Goal: Task Accomplishment & Management: Complete application form

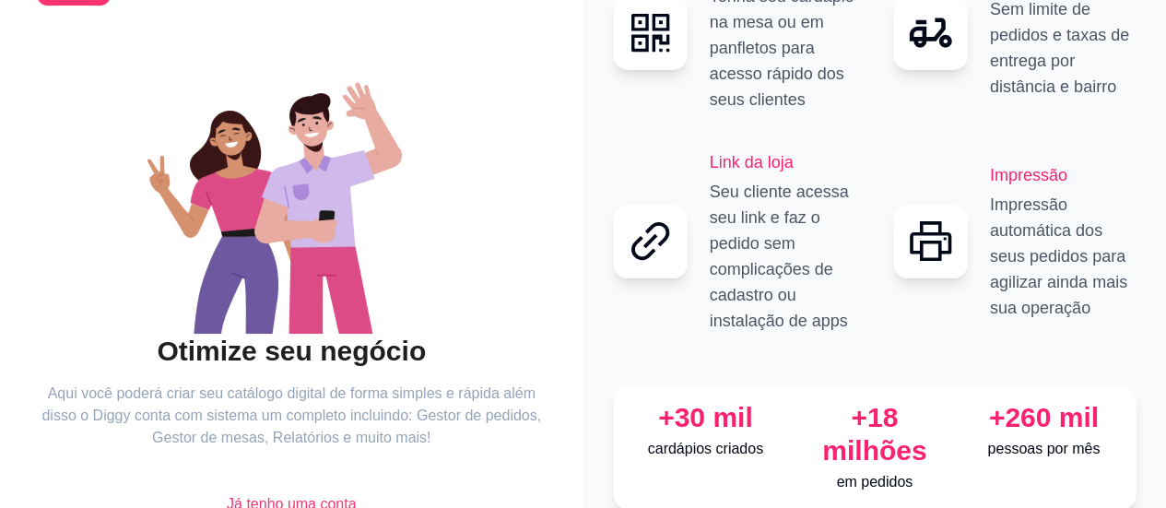
scroll to position [194, 0]
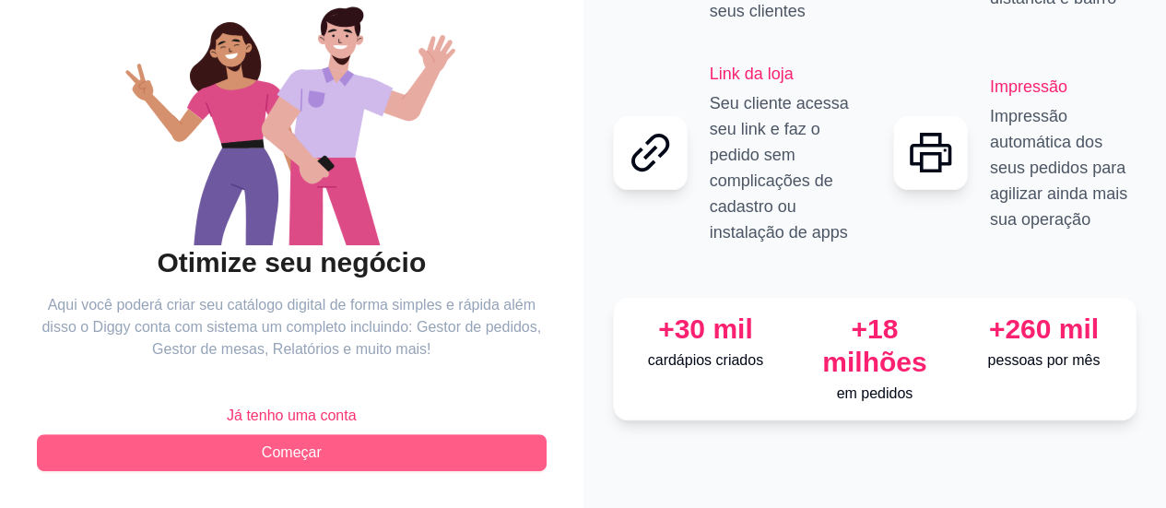
click at [316, 458] on span "Começar" at bounding box center [292, 453] width 60 height 22
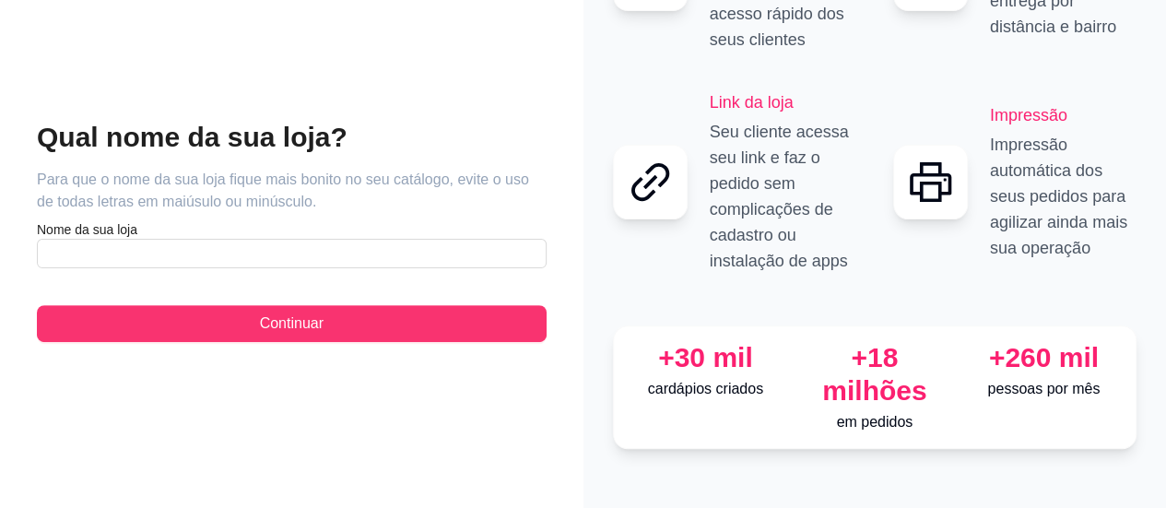
scroll to position [101, 0]
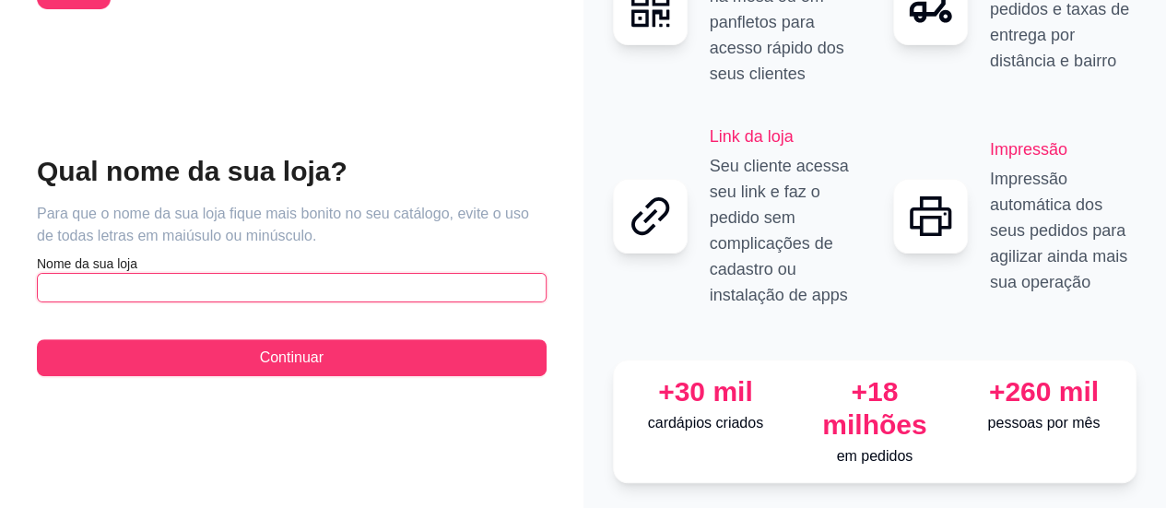
click at [240, 273] on input "text" at bounding box center [292, 288] width 510 height 30
type input "b"
drag, startPoint x: 101, startPoint y: 270, endPoint x: 52, endPoint y: 80, distance: 196.3
click at [52, 80] on div "Qual nome da sua loja? Para que o nome da sua loja fique mais bonito no seu cat…" at bounding box center [292, 264] width 510 height 481
click at [155, 273] on input "Bel Marmitaria" at bounding box center [292, 288] width 510 height 30
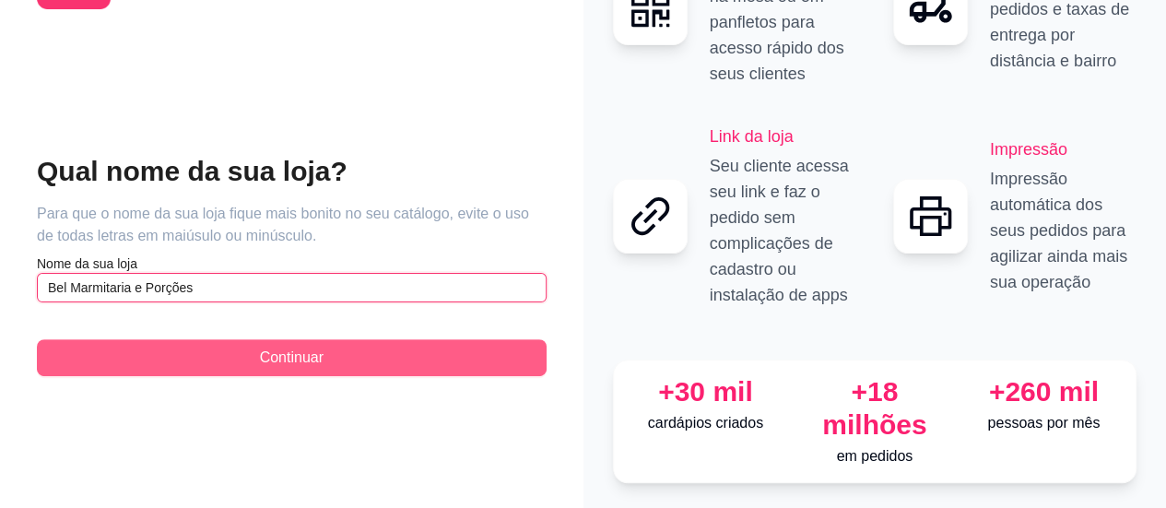
type input "Bel Marmitaria e Porções"
click at [385, 343] on button "Continuar" at bounding box center [292, 357] width 510 height 37
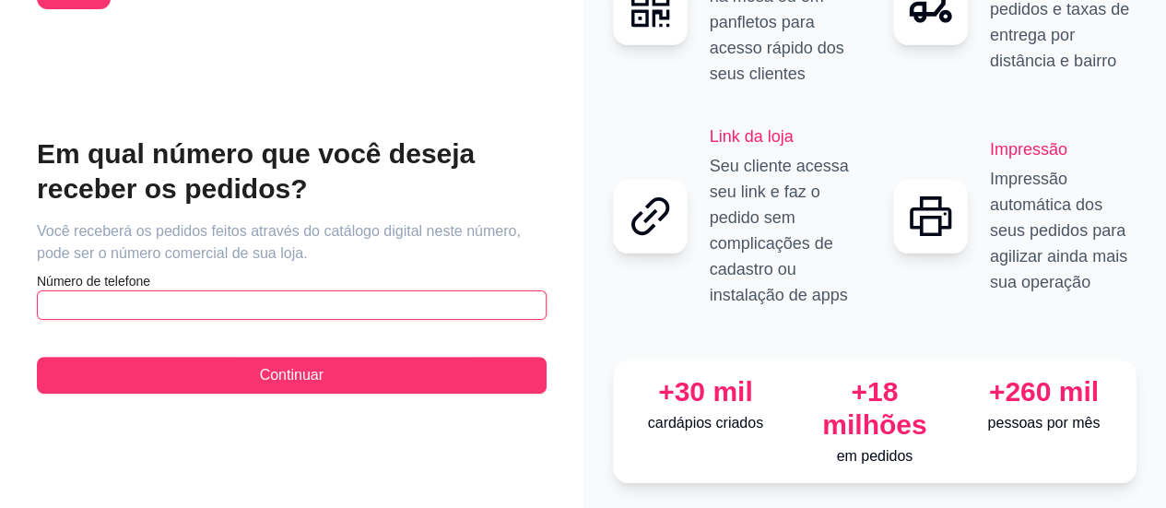
click at [195, 290] on input "text" at bounding box center [292, 305] width 510 height 30
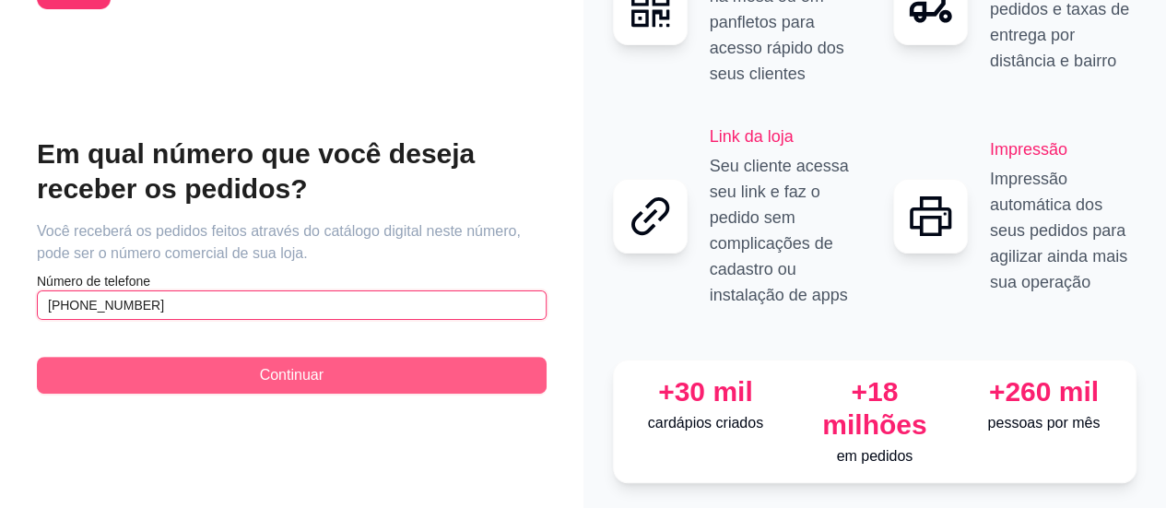
type input "[PHONE_NUMBER]"
click at [324, 363] on button "Continuar" at bounding box center [292, 375] width 510 height 37
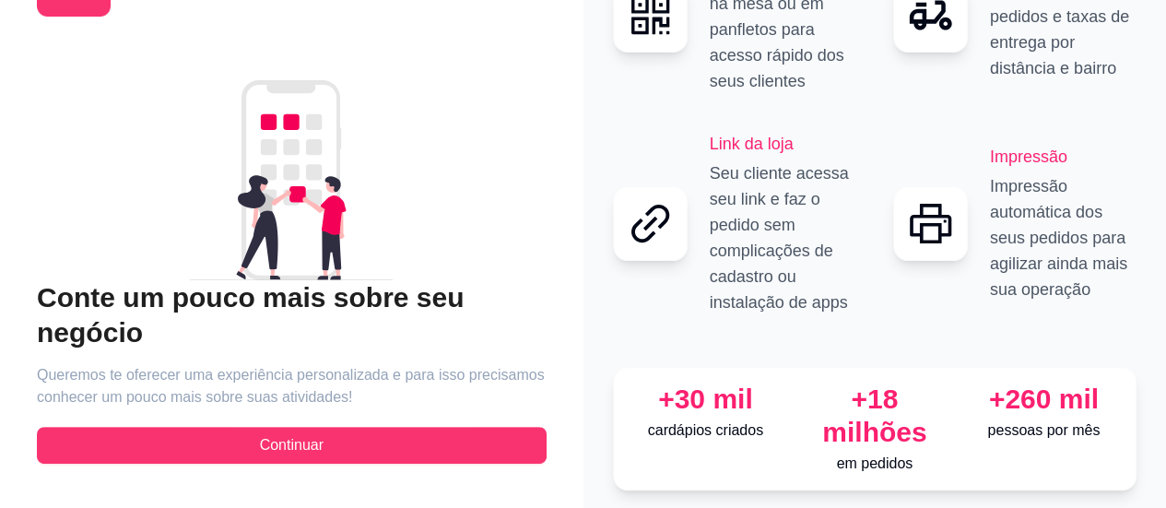
scroll to position [101, 0]
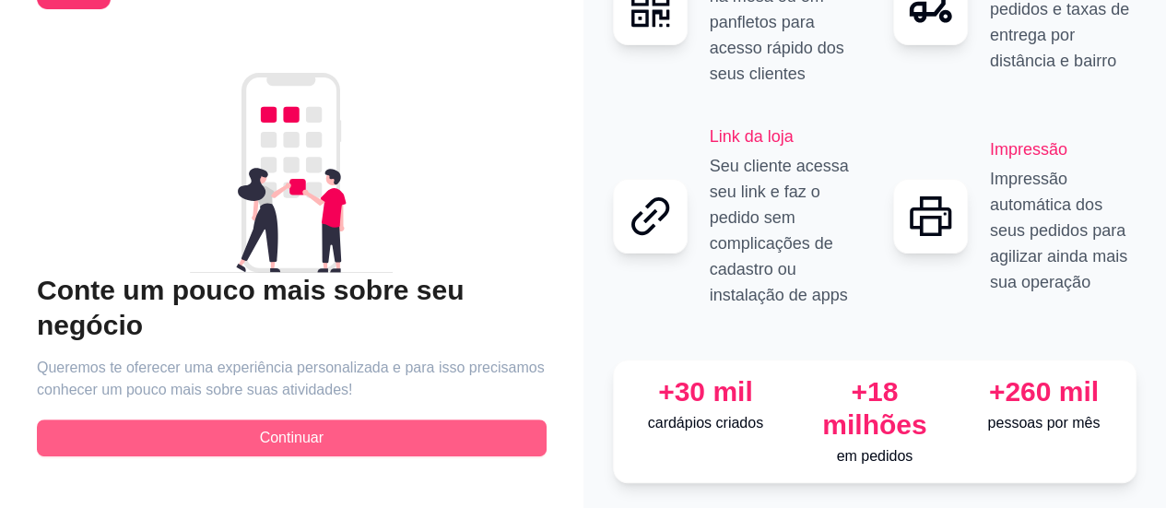
click at [361, 420] on button "Continuar" at bounding box center [292, 438] width 510 height 37
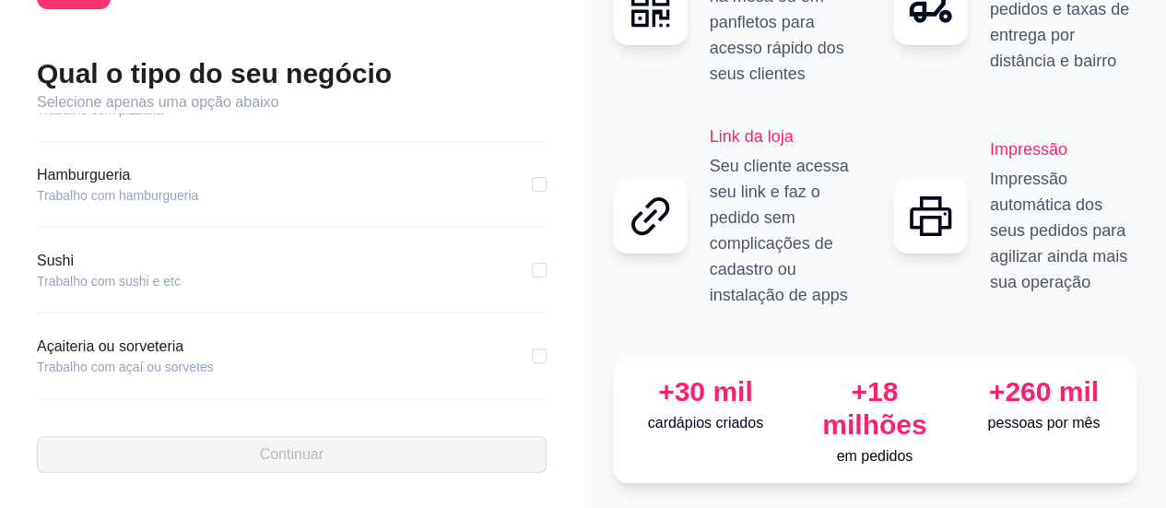
scroll to position [92, 0]
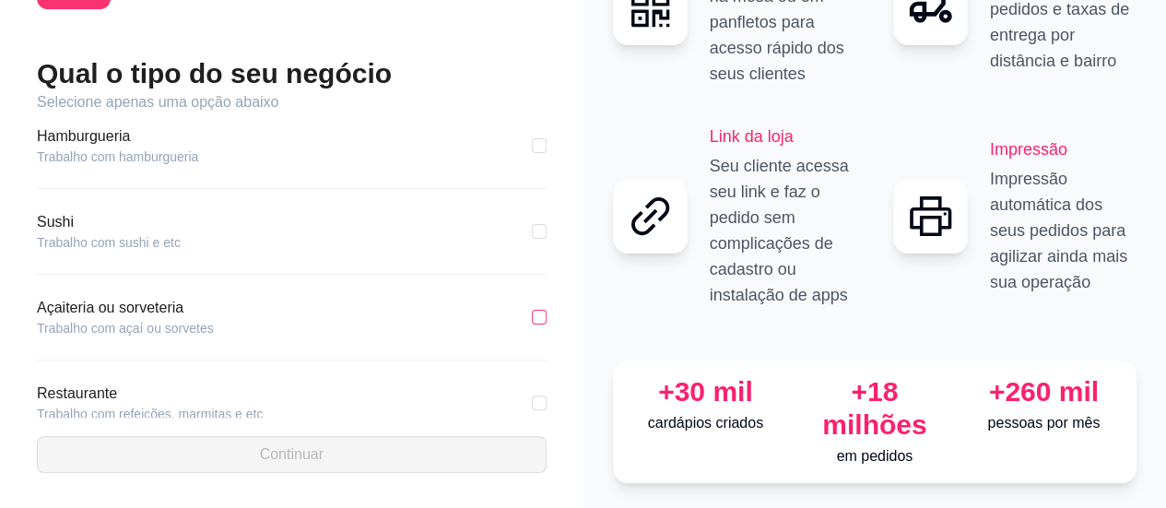
click at [532, 310] on input "checkbox" at bounding box center [539, 317] width 15 height 15
checkbox input "true"
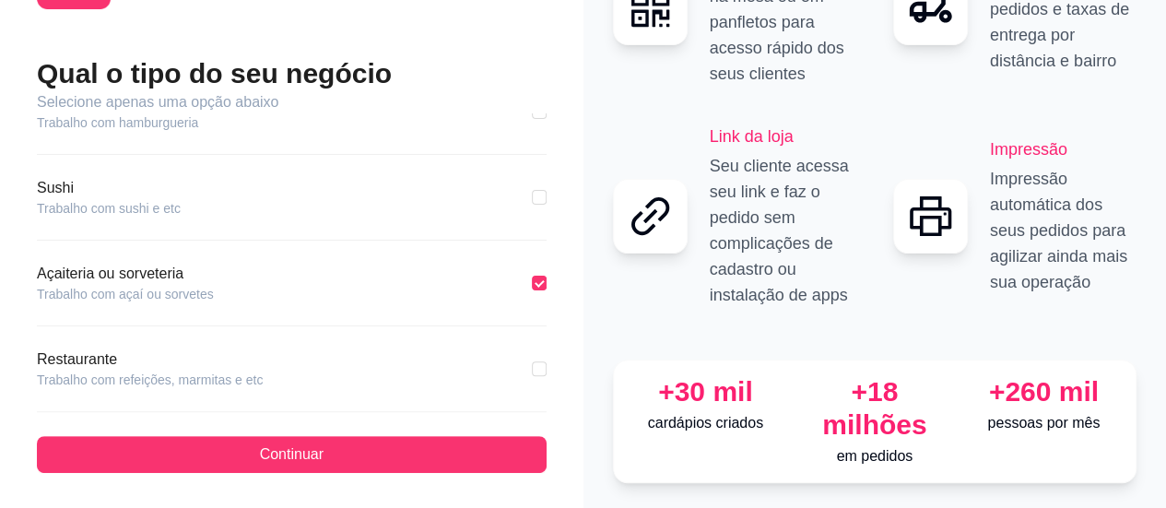
scroll to position [277, 0]
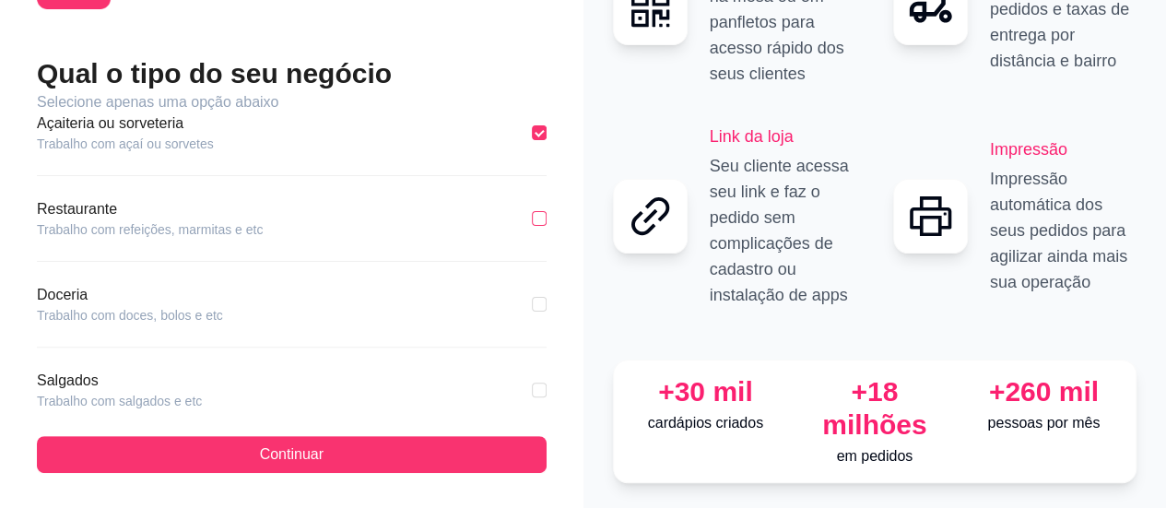
click at [532, 211] on input "checkbox" at bounding box center [539, 218] width 15 height 15
checkbox input "true"
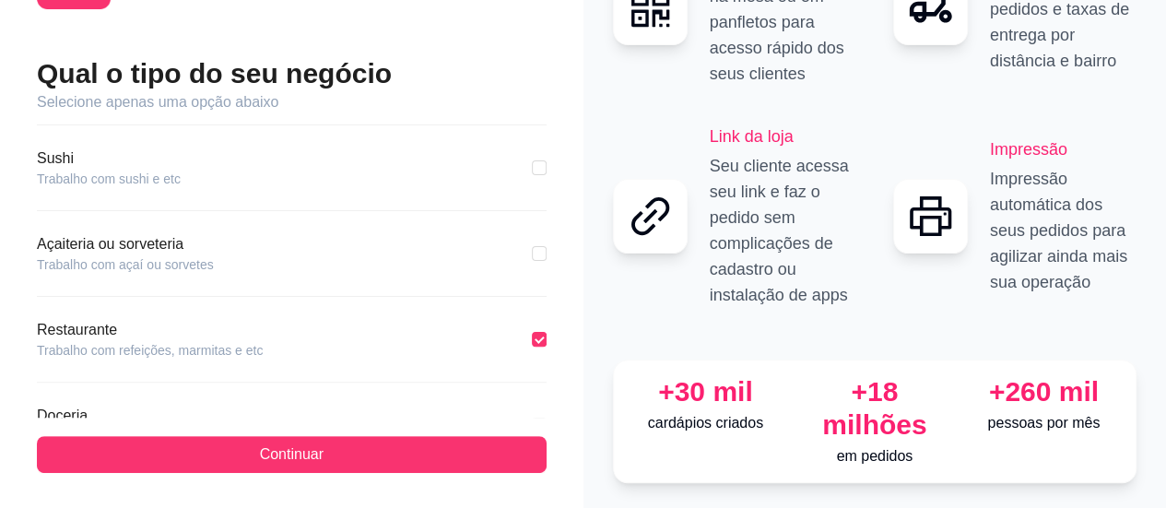
scroll to position [184, 0]
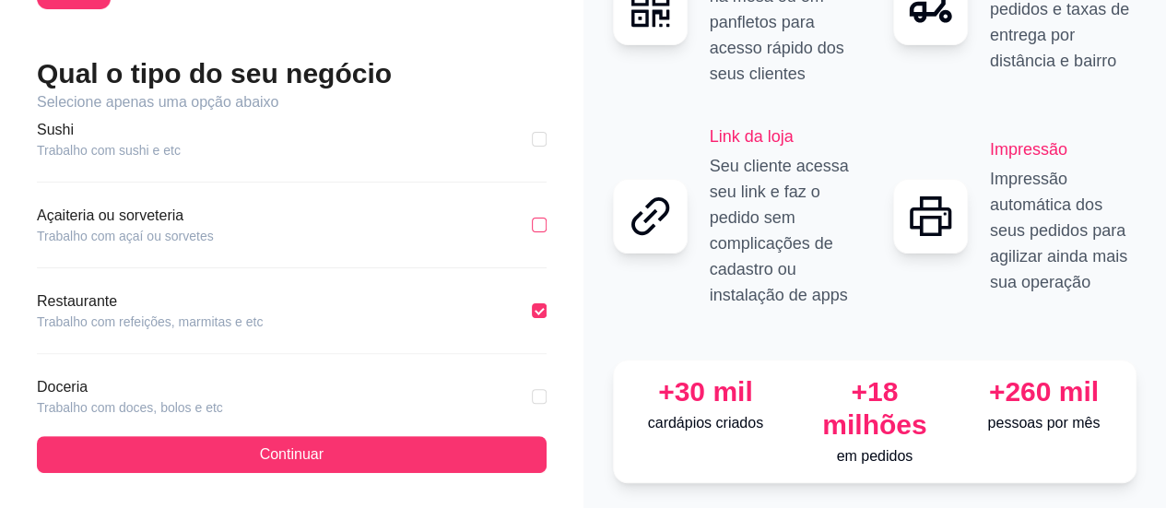
click at [532, 218] on input "checkbox" at bounding box center [539, 225] width 15 height 15
checkbox input "true"
click at [532, 303] on input "checkbox" at bounding box center [539, 310] width 15 height 15
checkbox input "true"
checkbox input "false"
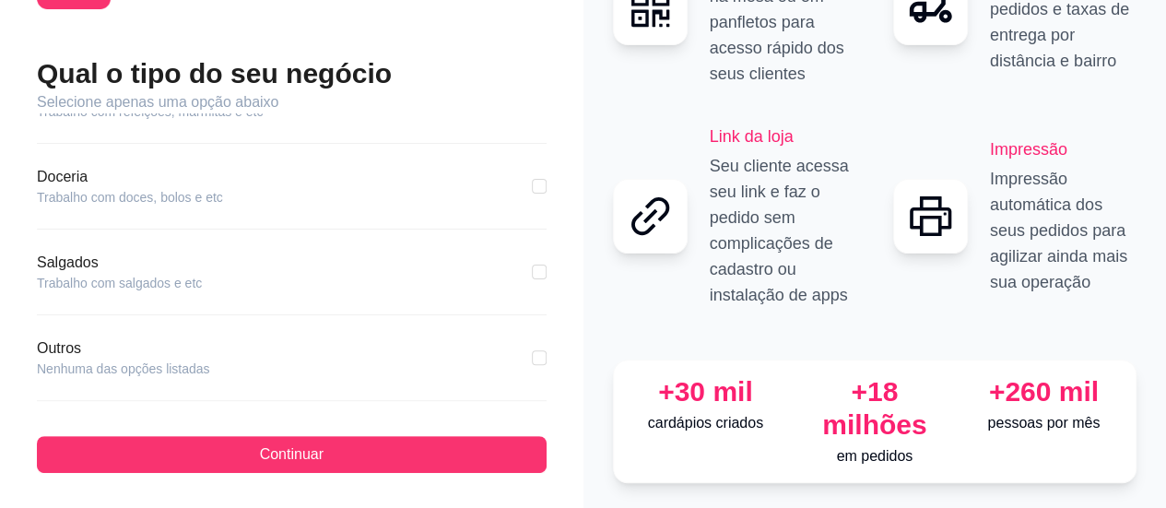
scroll to position [396, 0]
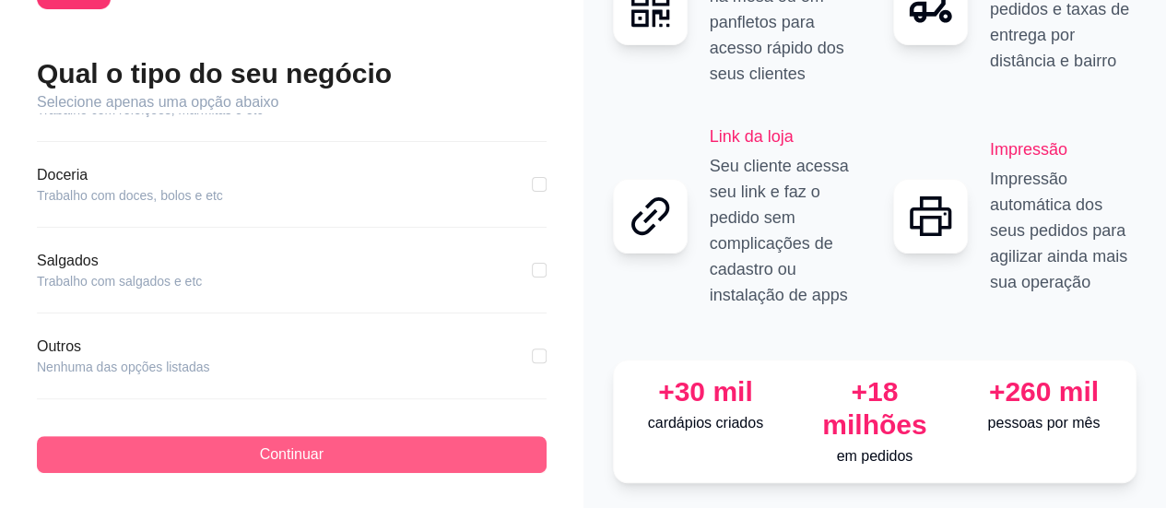
click at [348, 443] on button "Continuar" at bounding box center [292, 454] width 510 height 37
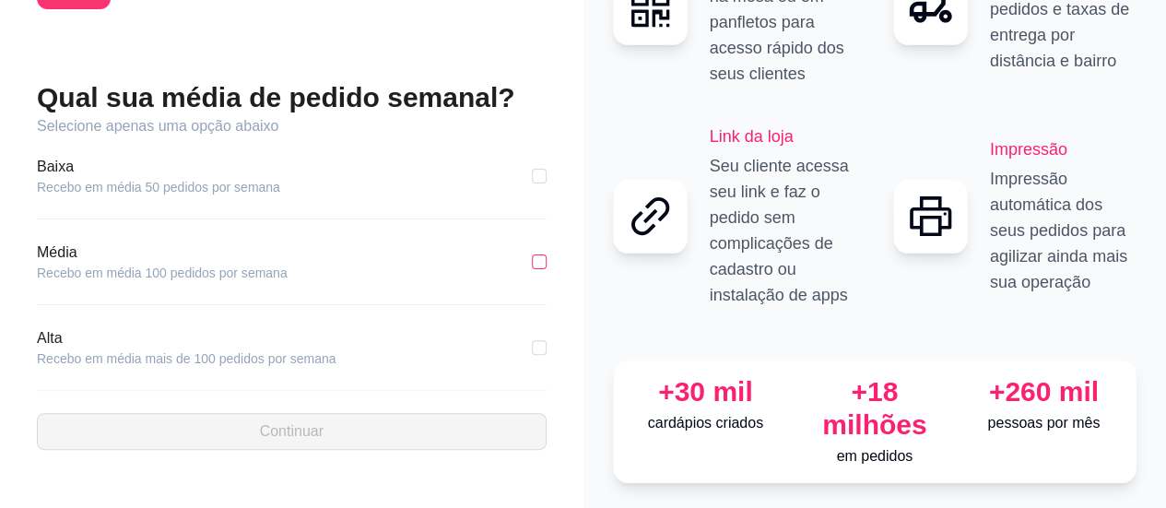
click at [543, 254] on input "checkbox" at bounding box center [539, 261] width 15 height 15
checkbox input "true"
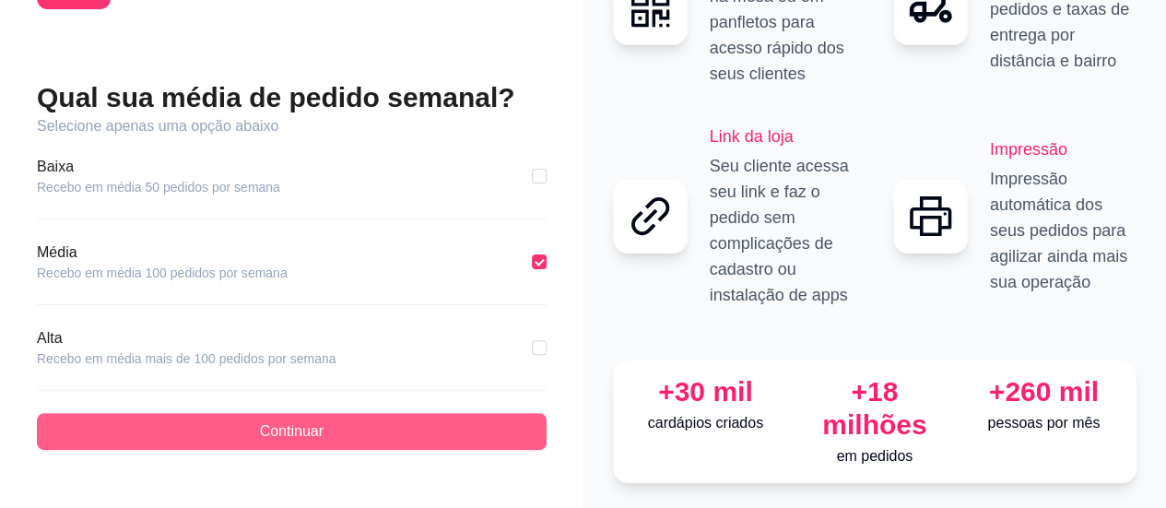
click at [366, 413] on button "Continuar" at bounding box center [292, 431] width 510 height 37
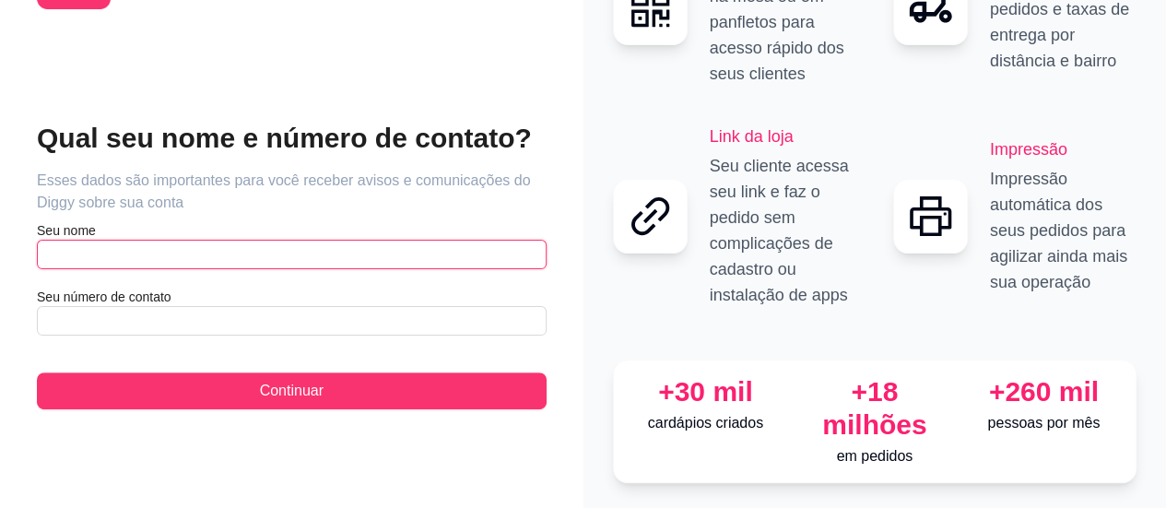
click at [276, 240] on input "text" at bounding box center [292, 255] width 510 height 30
type input "m"
type input "[PERSON_NAME]"
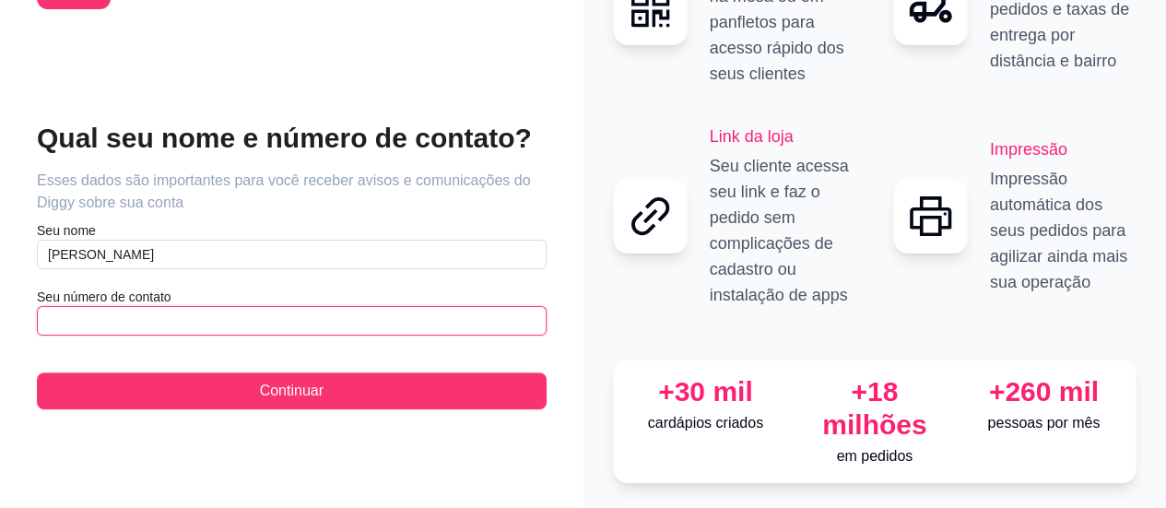
click at [184, 306] on input "text" at bounding box center [292, 321] width 510 height 30
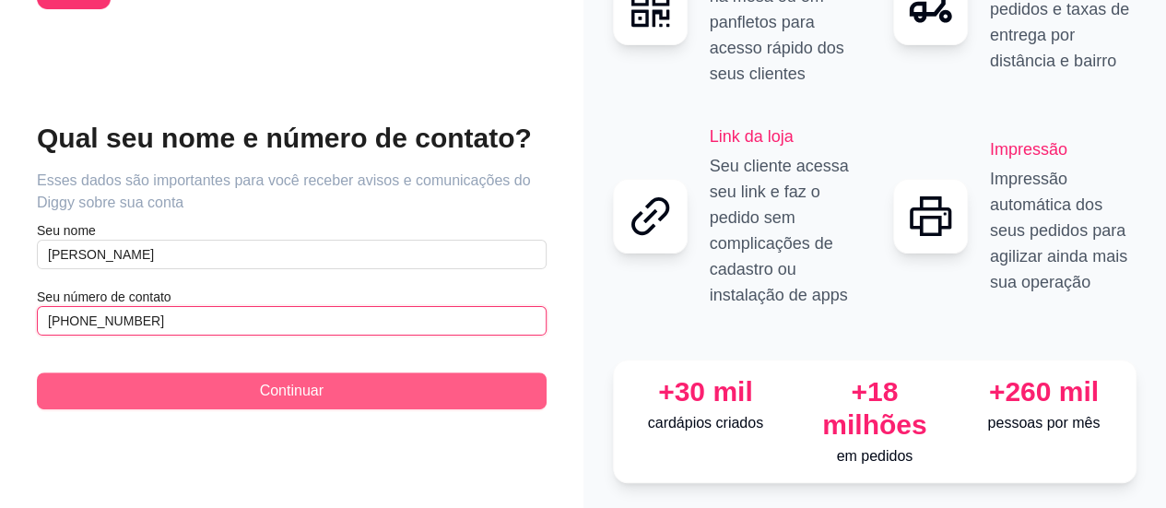
type input "[PHONE_NUMBER]"
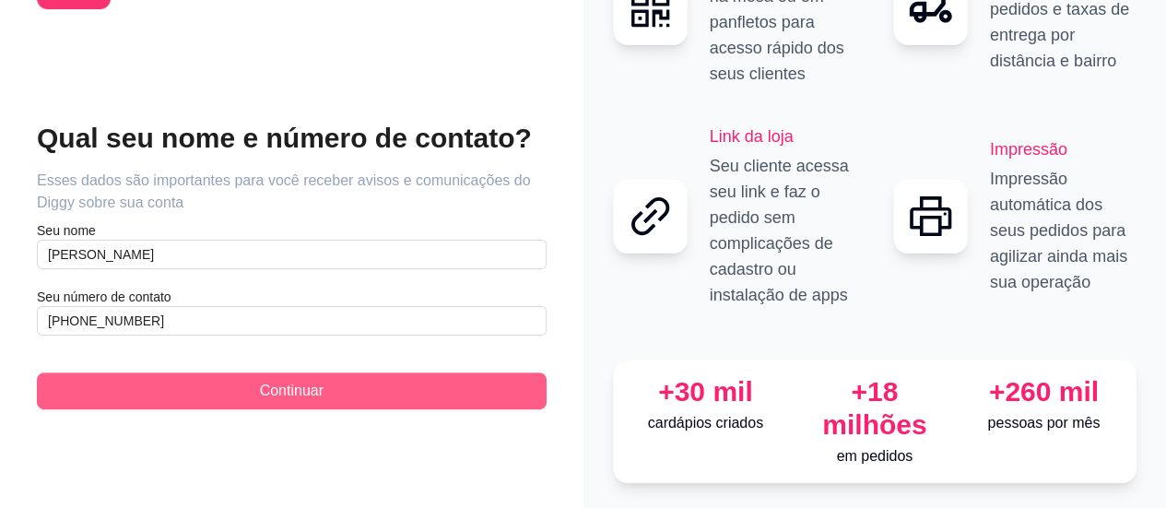
click at [289, 380] on span "Continuar" at bounding box center [292, 391] width 64 height 22
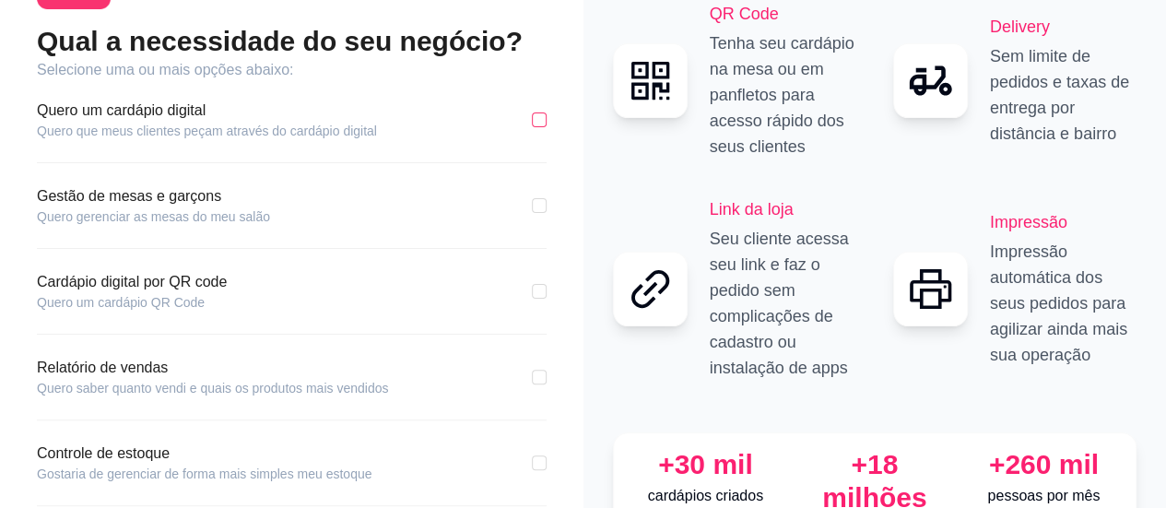
click at [539, 123] on input "checkbox" at bounding box center [539, 119] width 15 height 15
checkbox input "true"
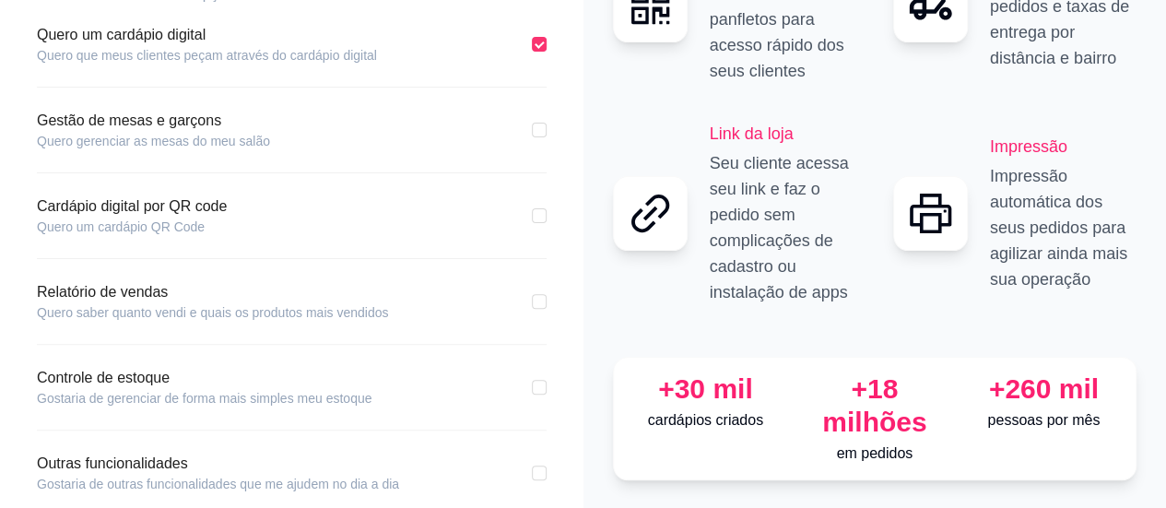
scroll to position [278, 0]
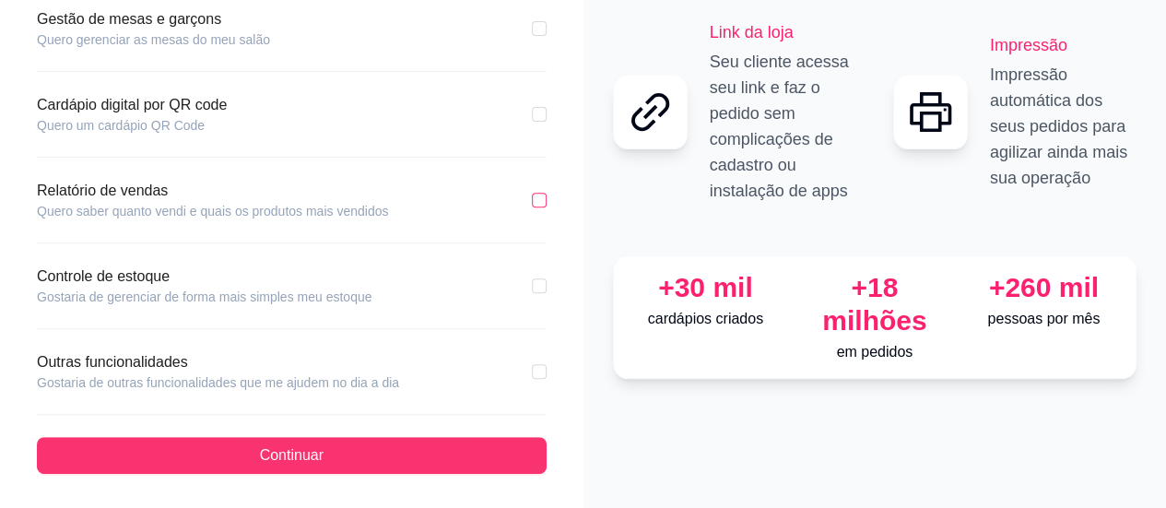
click at [538, 202] on input "checkbox" at bounding box center [539, 200] width 15 height 15
checkbox input "true"
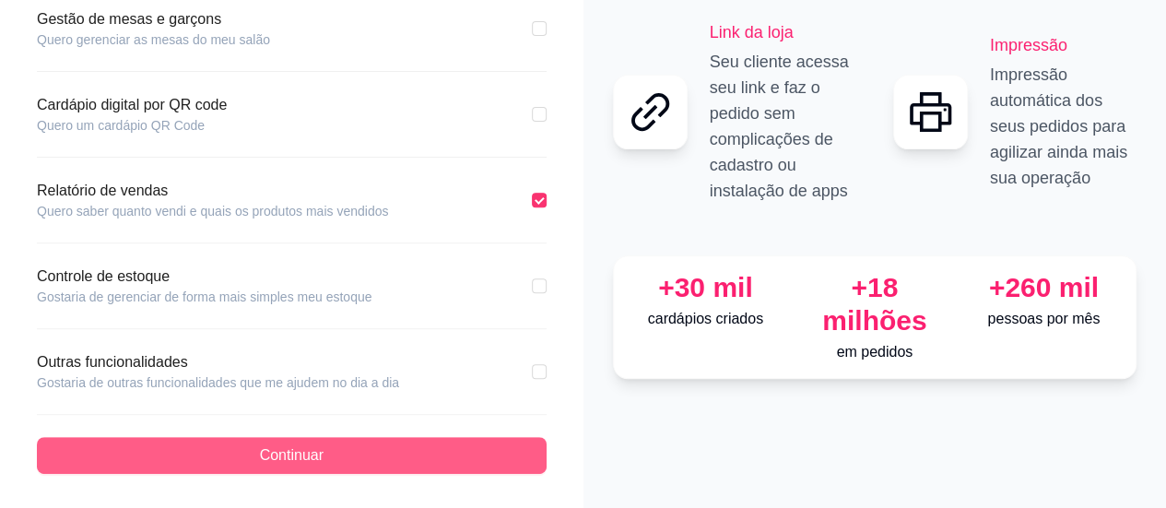
click at [369, 444] on button "Continuar" at bounding box center [292, 455] width 510 height 37
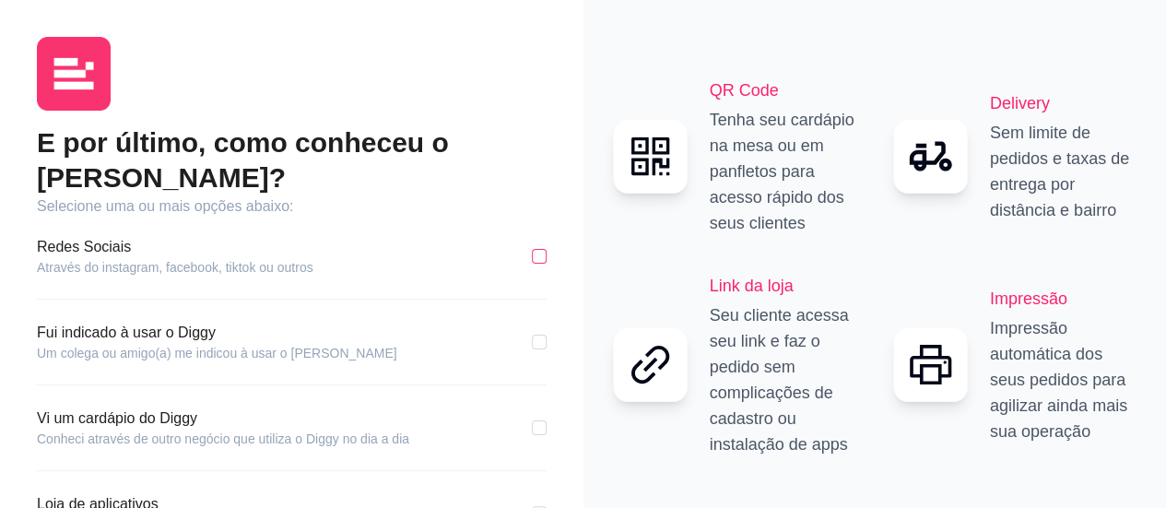
click at [543, 249] on input "checkbox" at bounding box center [539, 256] width 15 height 15
checkbox input "true"
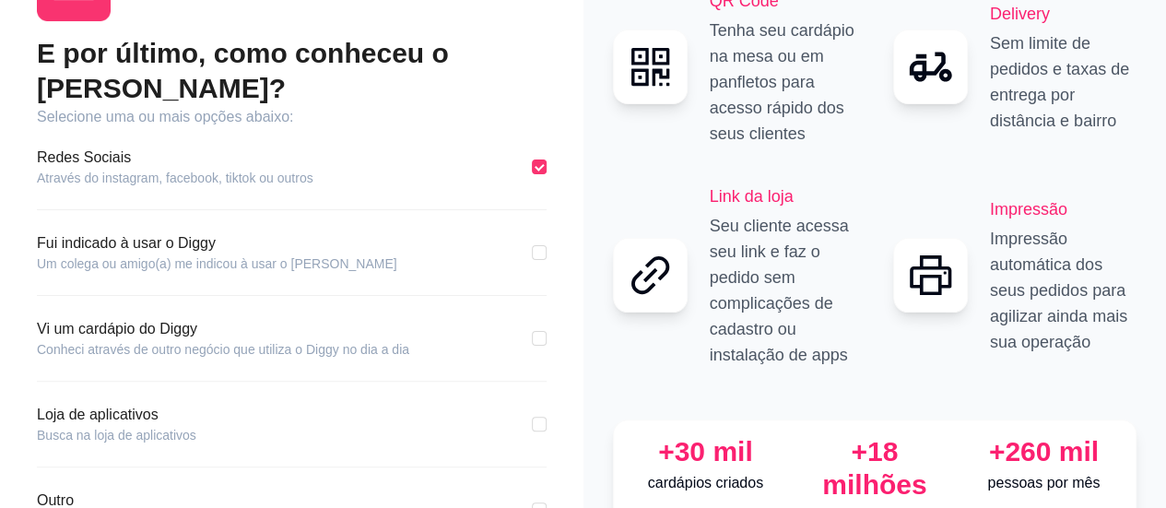
scroll to position [194, 0]
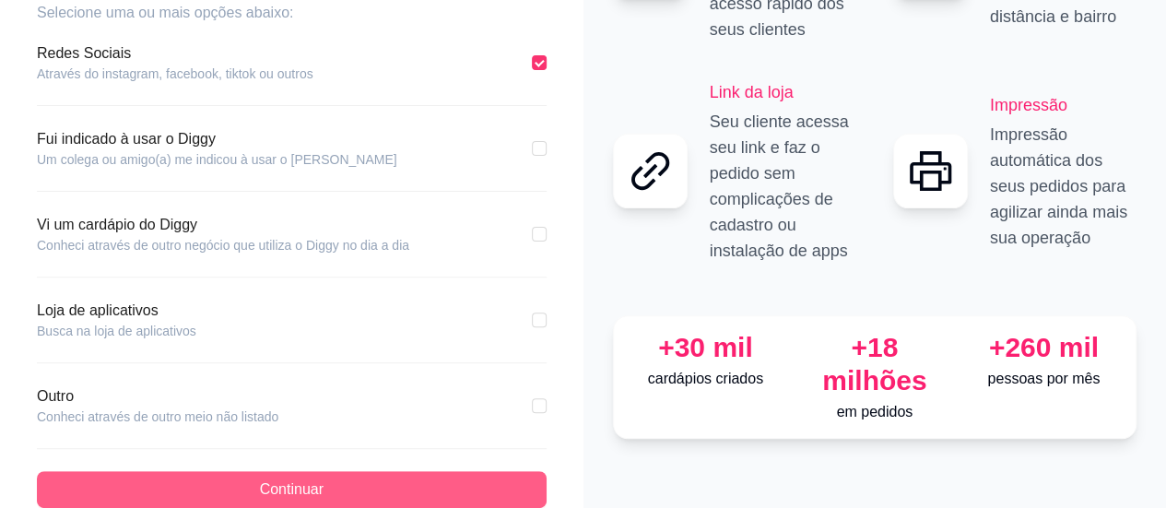
click at [332, 471] on button "Continuar" at bounding box center [292, 489] width 510 height 37
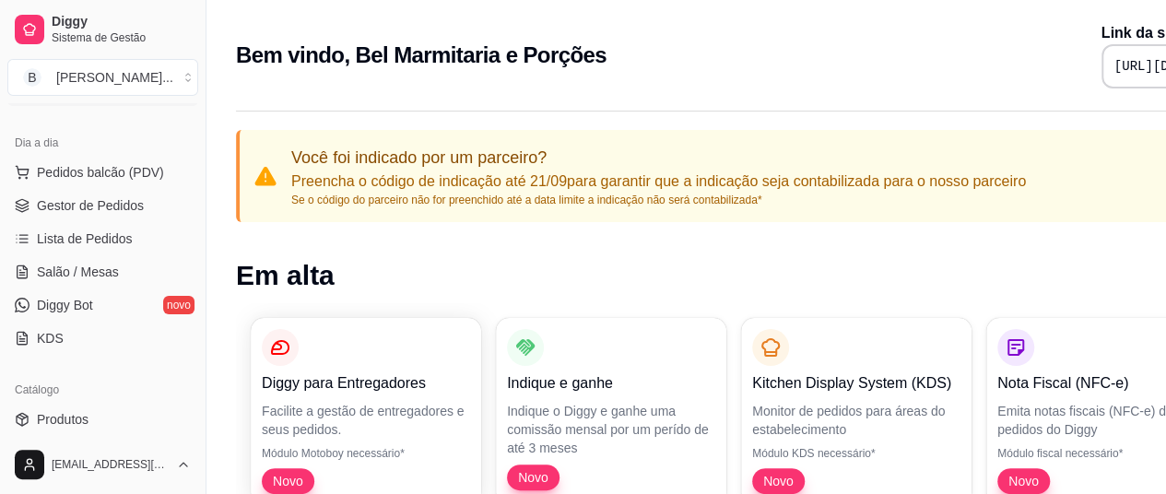
click at [503, 187] on p "Preencha o código de indicação até 21/09 para garantir que a indicação seja con…" at bounding box center [658, 182] width 735 height 22
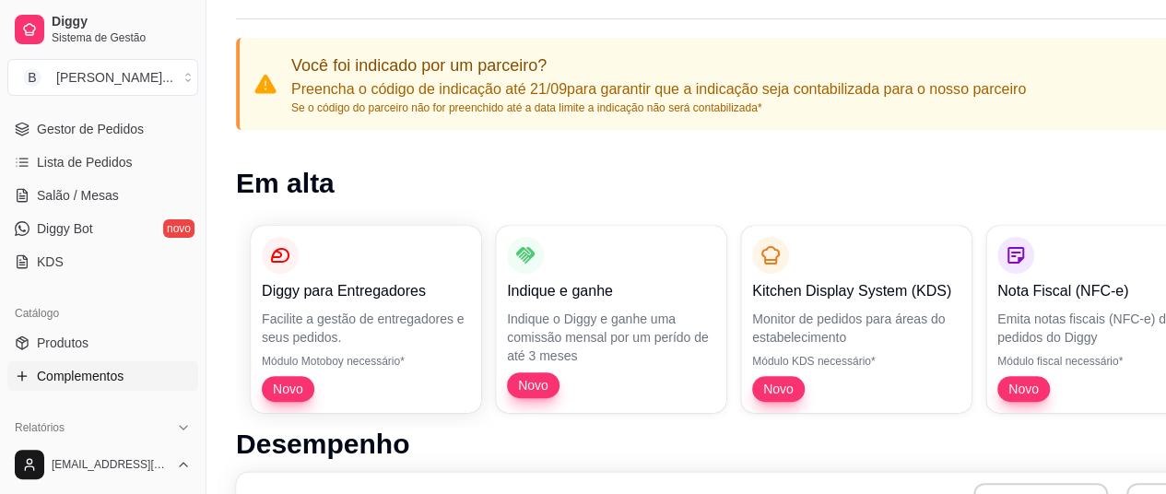
scroll to position [184, 0]
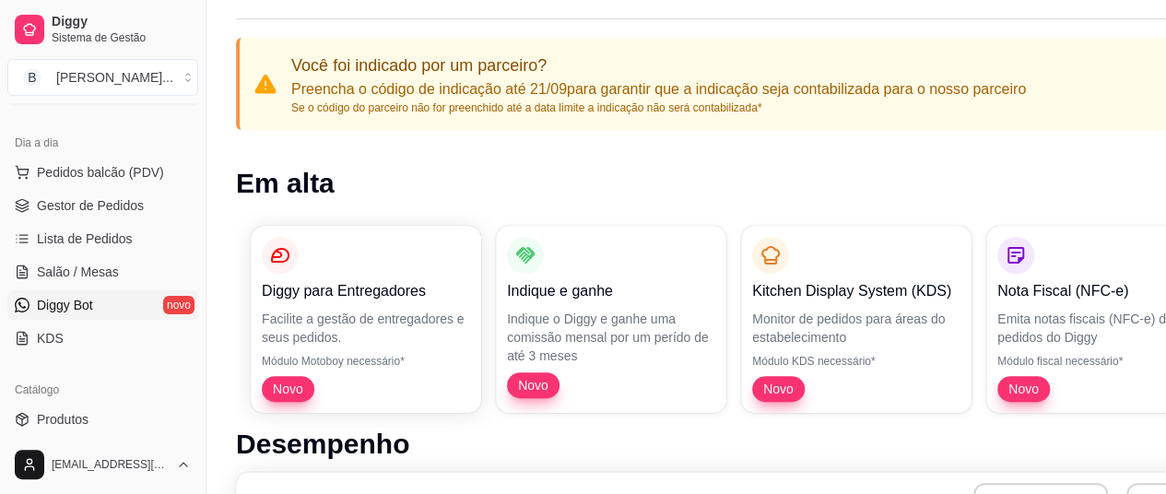
click at [80, 298] on span "Diggy Bot" at bounding box center [65, 305] width 56 height 18
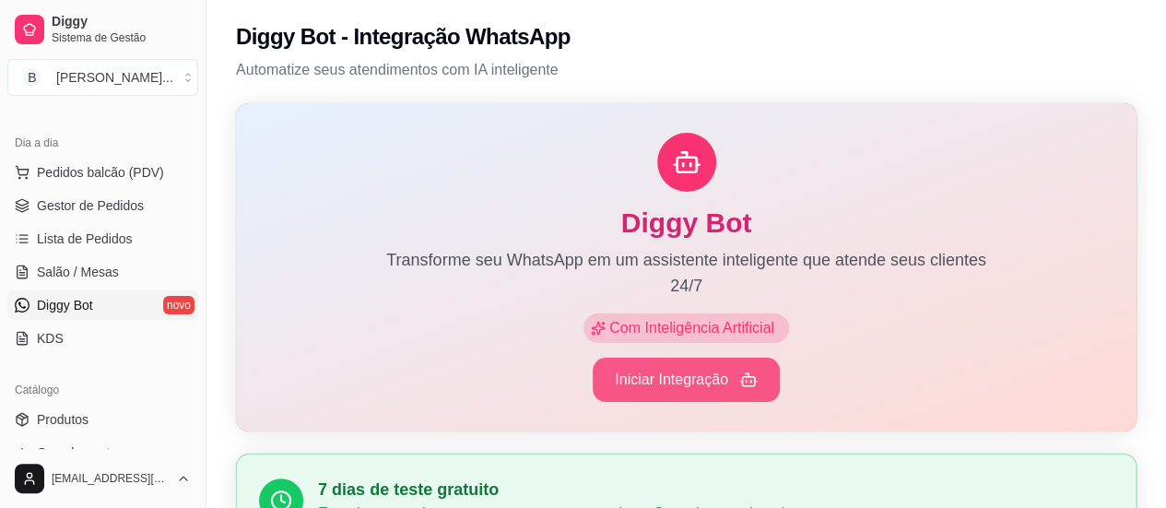
click at [663, 389] on button "Iniciar Integração" at bounding box center [686, 380] width 187 height 44
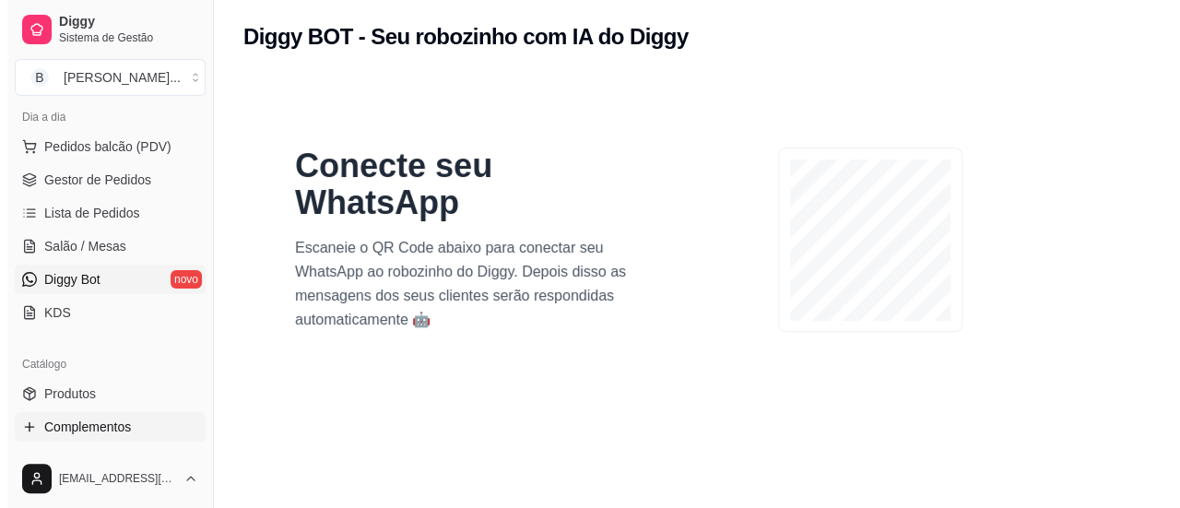
scroll to position [277, 0]
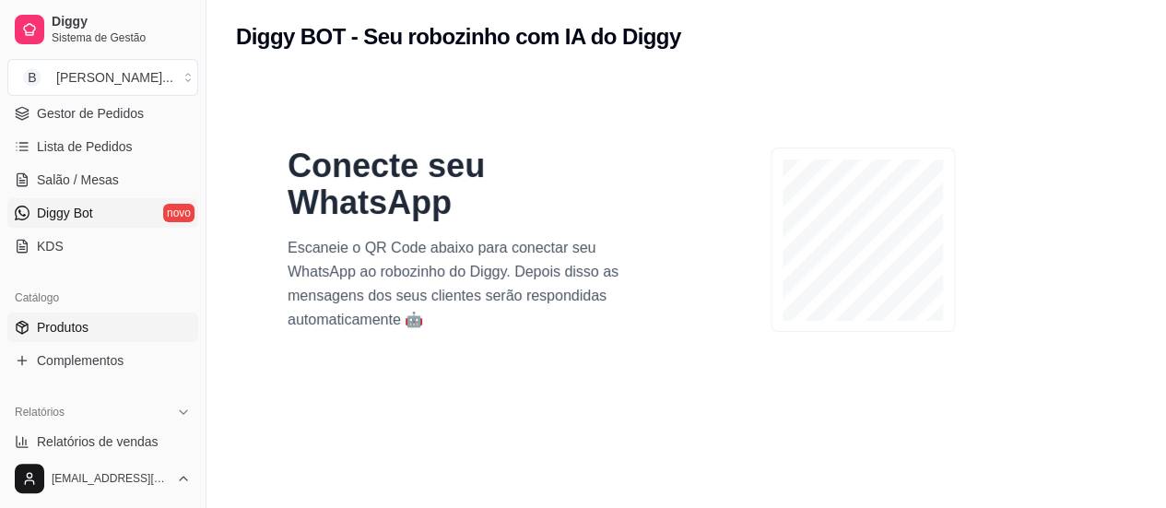
click at [63, 318] on span "Produtos" at bounding box center [63, 327] width 52 height 18
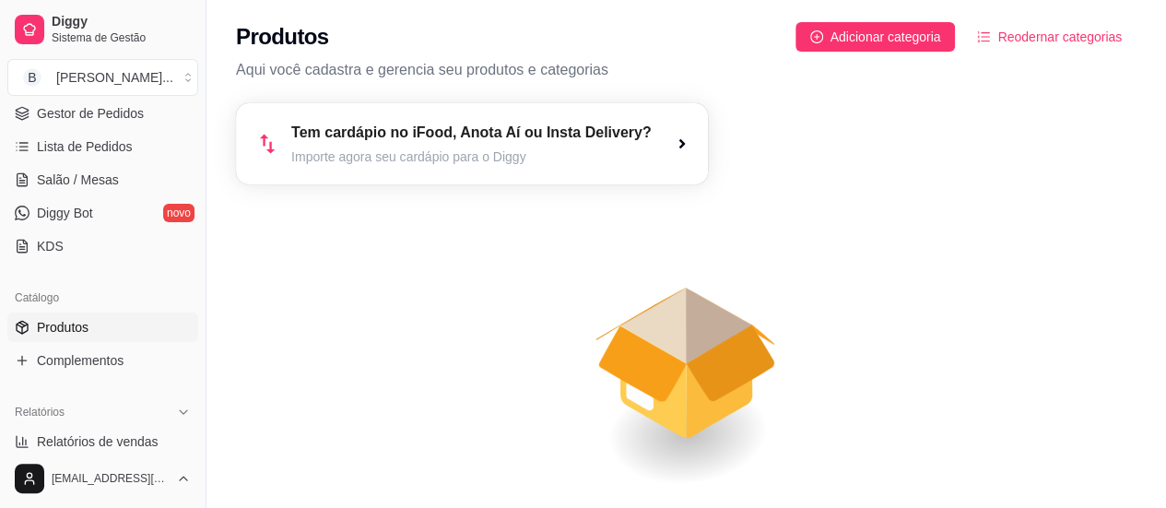
click at [684, 149] on icon "button" at bounding box center [682, 143] width 15 height 15
click at [861, 39] on span "Adicionar categoria" at bounding box center [886, 37] width 111 height 20
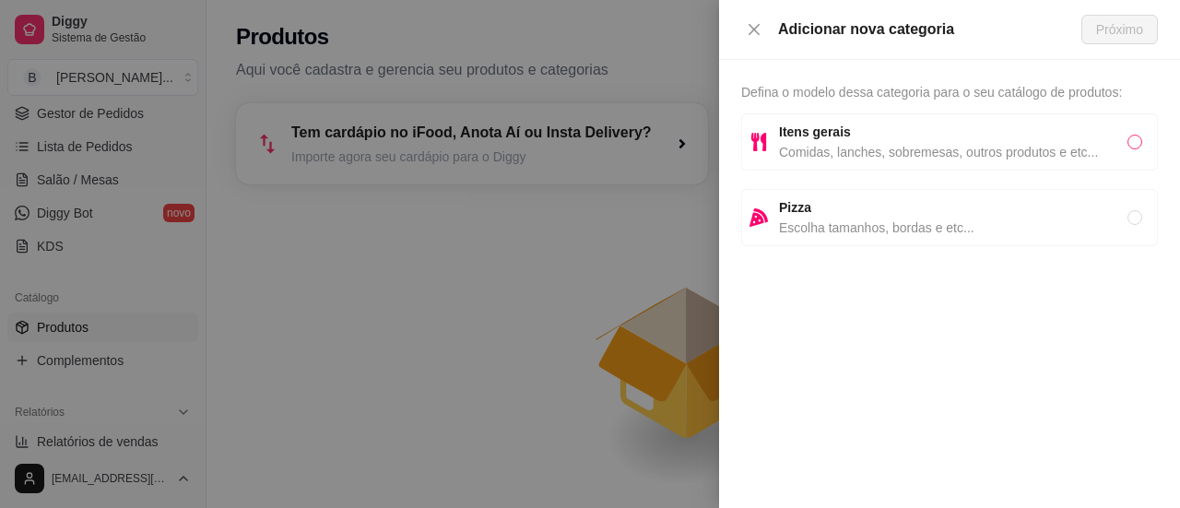
click at [1140, 140] on input "radio" at bounding box center [1135, 142] width 15 height 15
radio input "true"
click at [1130, 39] on span "Próximo" at bounding box center [1119, 29] width 47 height 20
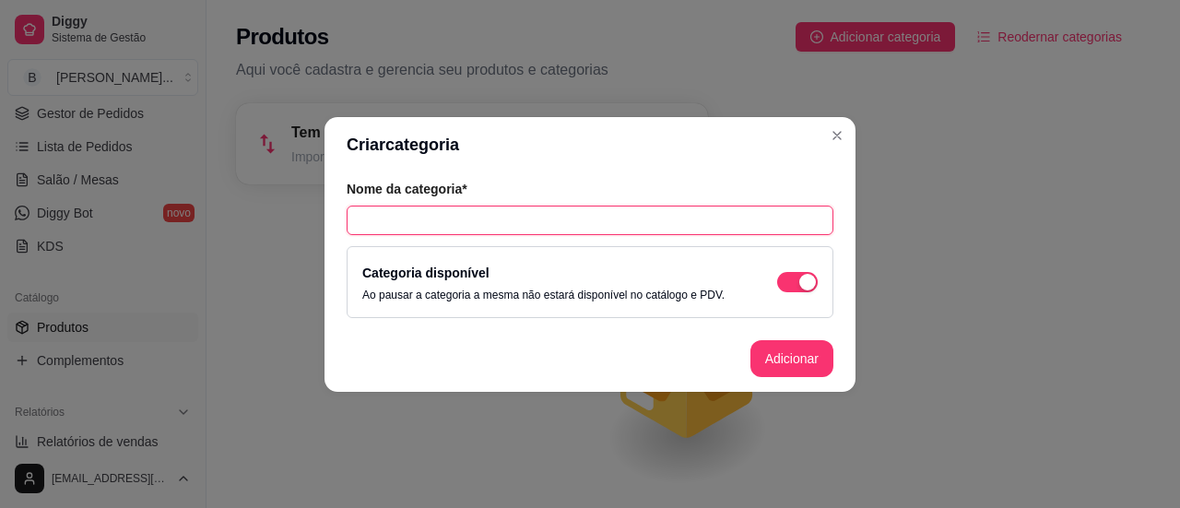
click at [454, 214] on input "text" at bounding box center [590, 221] width 487 height 30
type input "m"
type input "Marmitex"
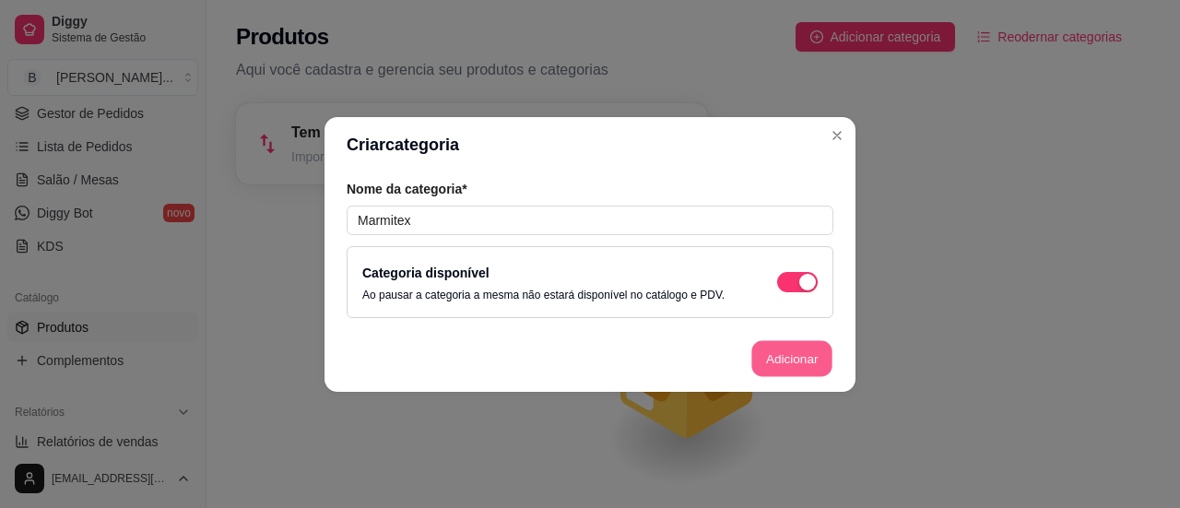
click at [788, 363] on button "Adicionar" at bounding box center [791, 358] width 81 height 36
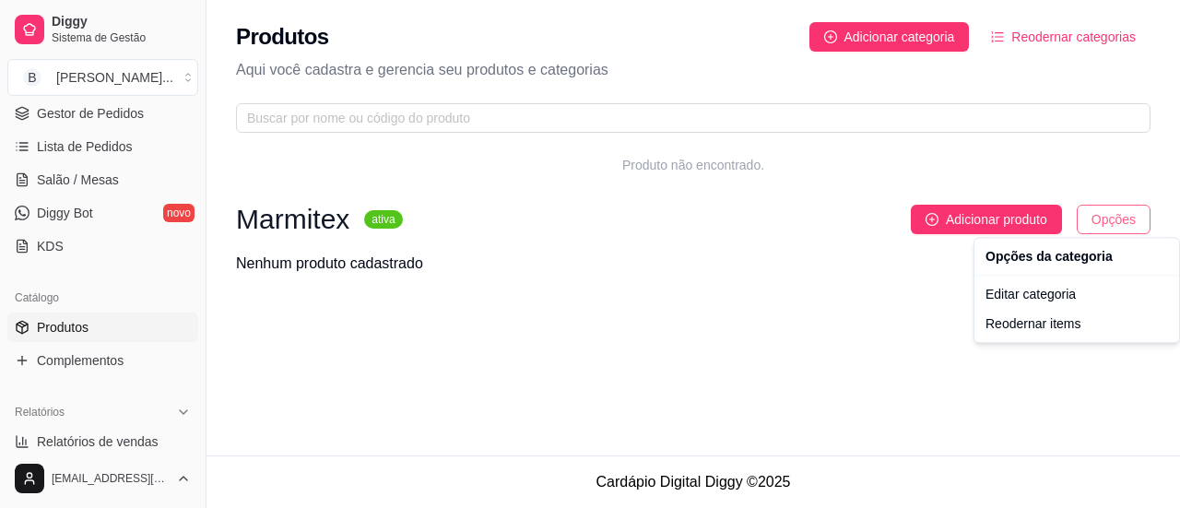
click at [1123, 224] on html "Diggy Sistema de Gestão B Bel Marmitari ... Loja aberta Período gratuito até 14…" at bounding box center [590, 254] width 1180 height 508
click at [975, 220] on html "Diggy Sistema de Gestão B Bel Marmitari ... Loja aberta Período gratuito até 14…" at bounding box center [590, 254] width 1180 height 508
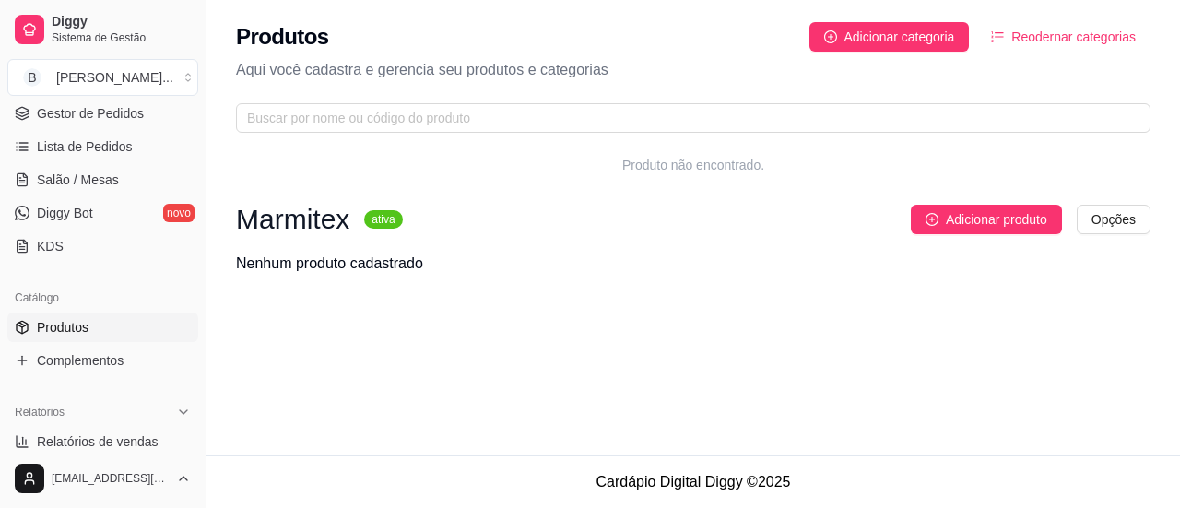
click at [975, 220] on span "Adicionar produto" at bounding box center [996, 219] width 101 height 20
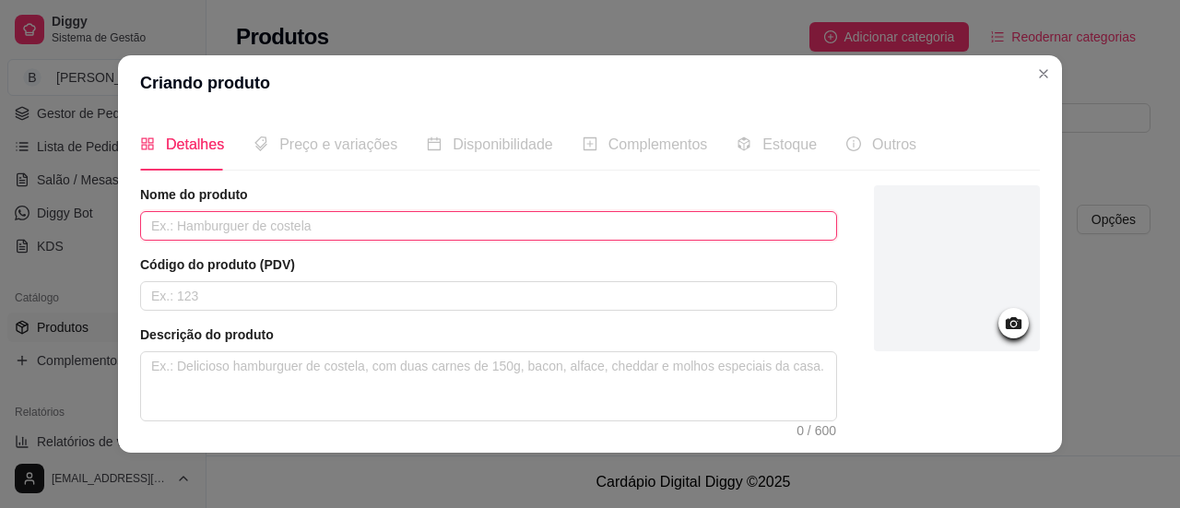
click at [231, 230] on input "text" at bounding box center [488, 226] width 697 height 30
type input "a"
type input "Arroz"
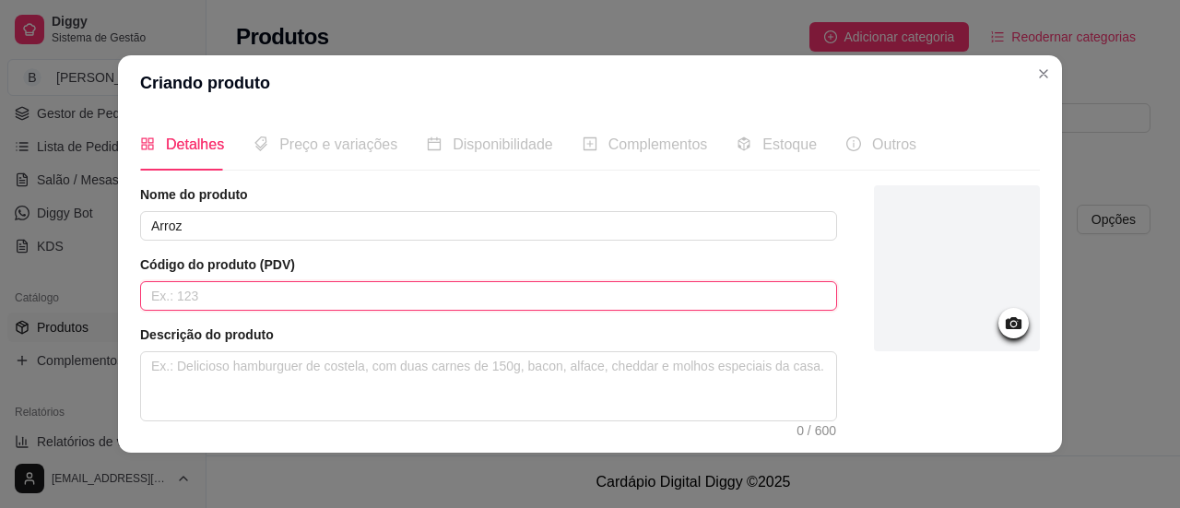
click at [238, 300] on input "text" at bounding box center [488, 296] width 697 height 30
type input "1"
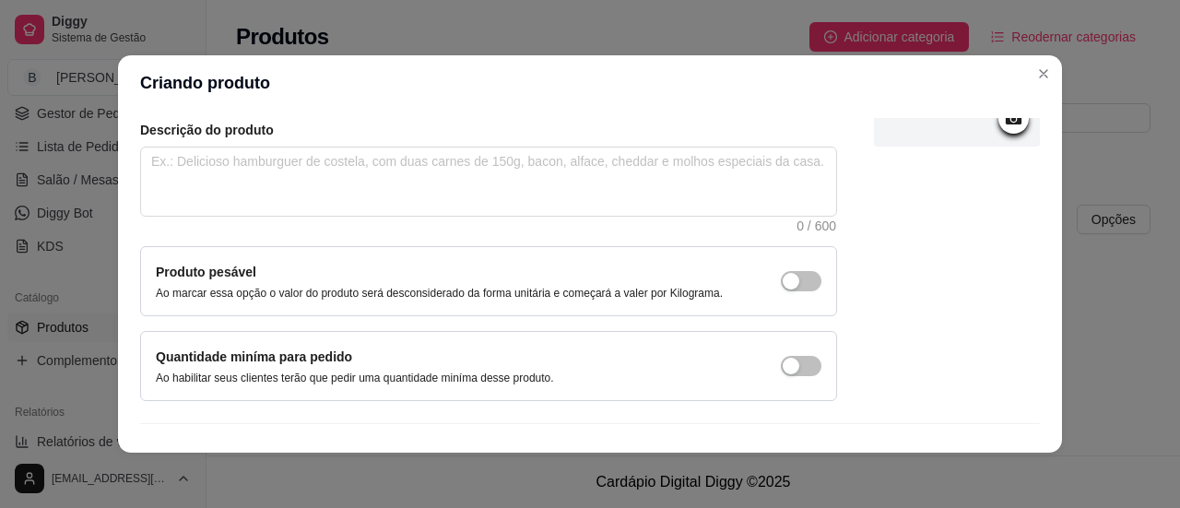
scroll to position [239, 0]
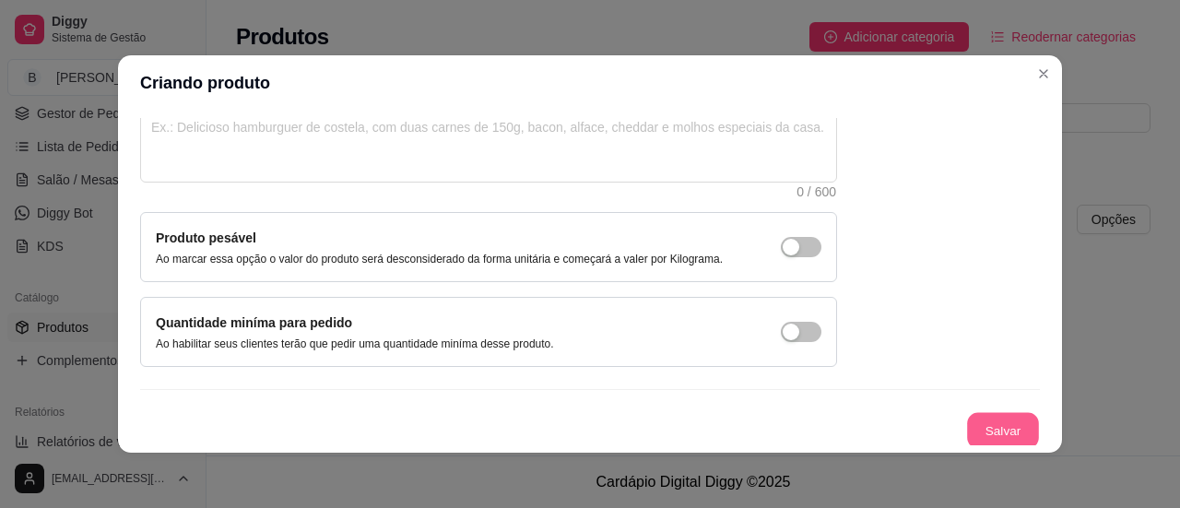
click at [976, 418] on button "Salvar" at bounding box center [1003, 431] width 72 height 36
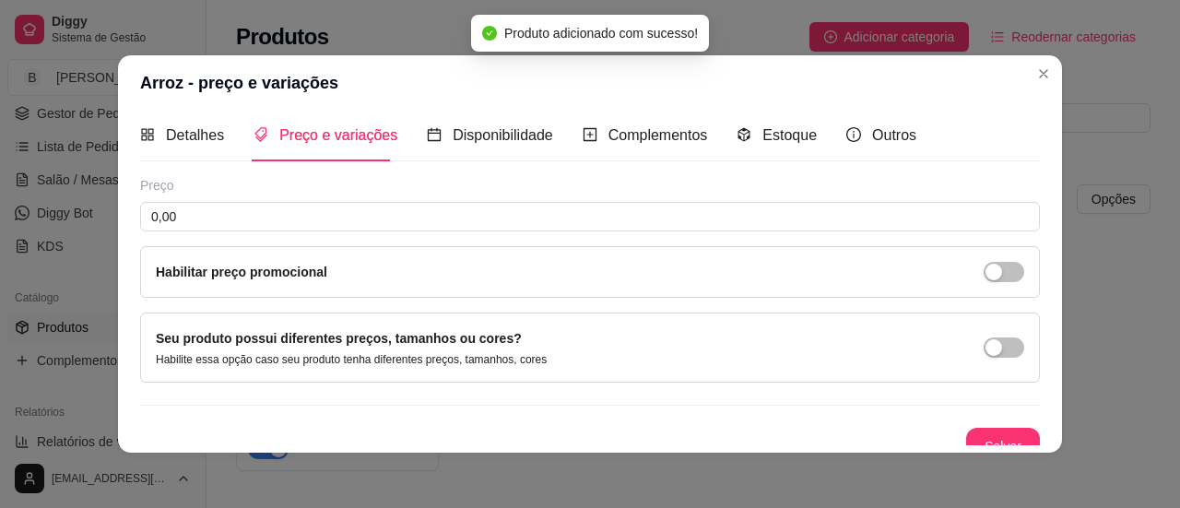
scroll to position [0, 0]
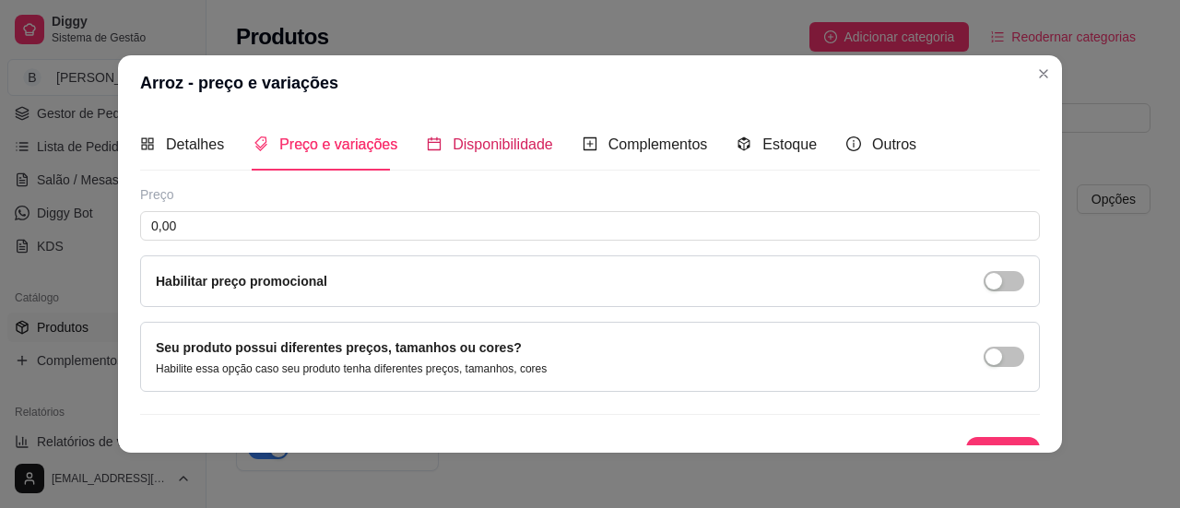
click at [503, 146] on span "Disponibilidade" at bounding box center [503, 144] width 100 height 16
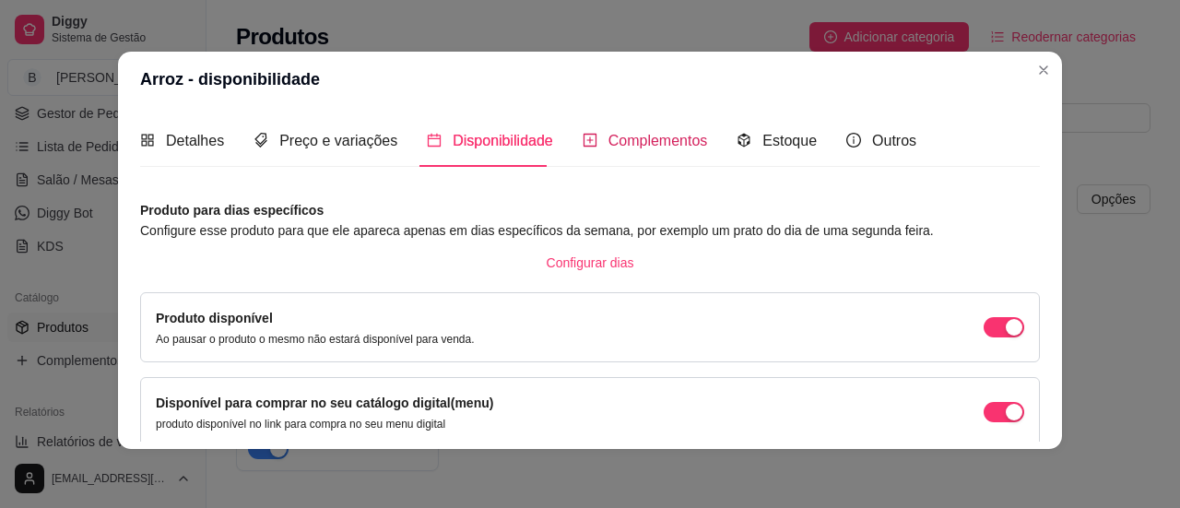
click at [628, 133] on span "Complementos" at bounding box center [659, 141] width 100 height 16
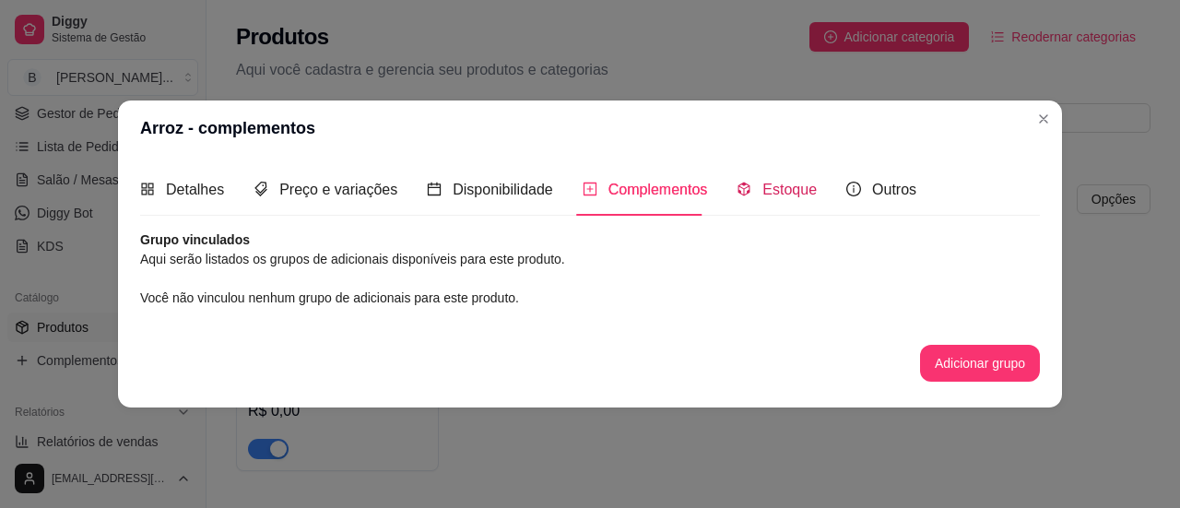
click at [763, 185] on span "Estoque" at bounding box center [789, 190] width 54 height 16
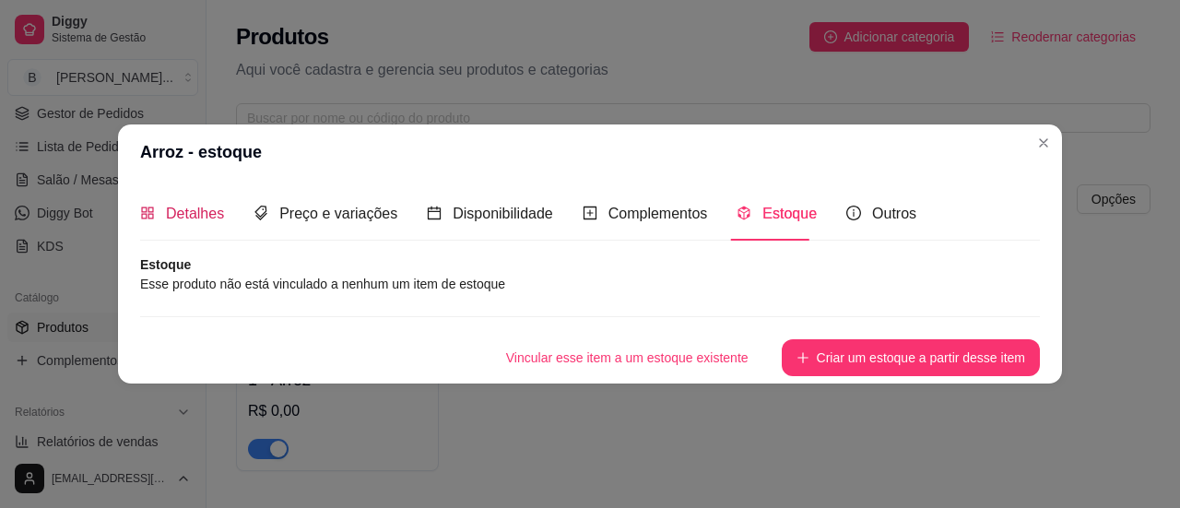
click at [201, 211] on span "Detalhes" at bounding box center [195, 214] width 58 height 16
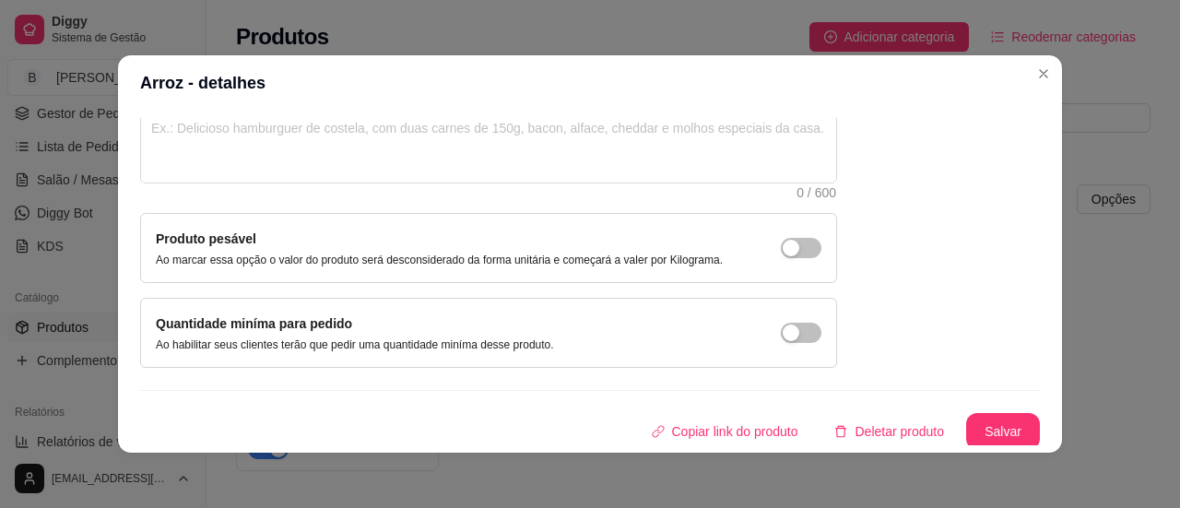
scroll to position [239, 0]
click at [976, 431] on button "Salvar" at bounding box center [1003, 431] width 72 height 36
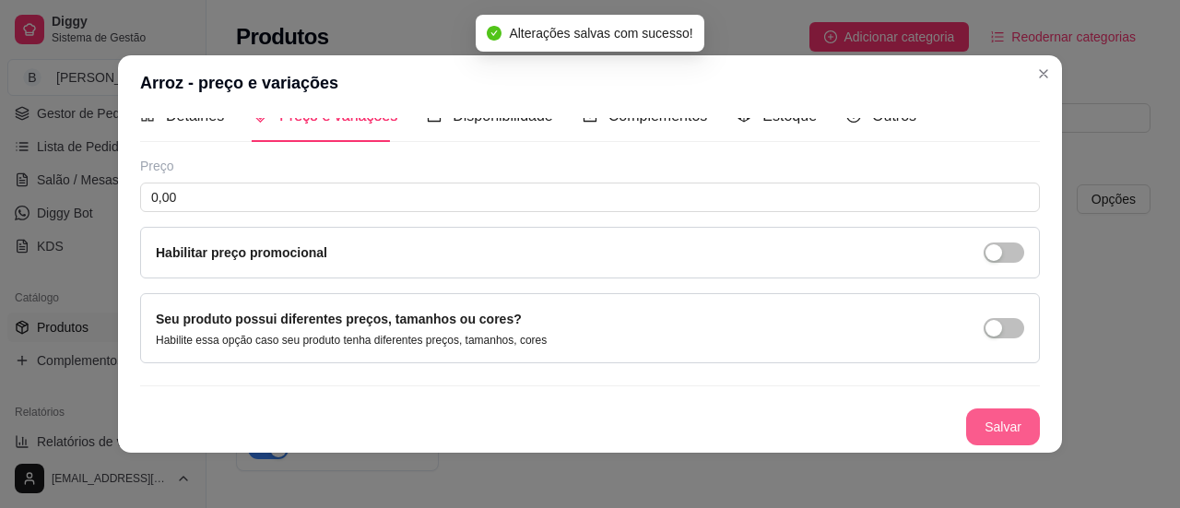
scroll to position [26, 0]
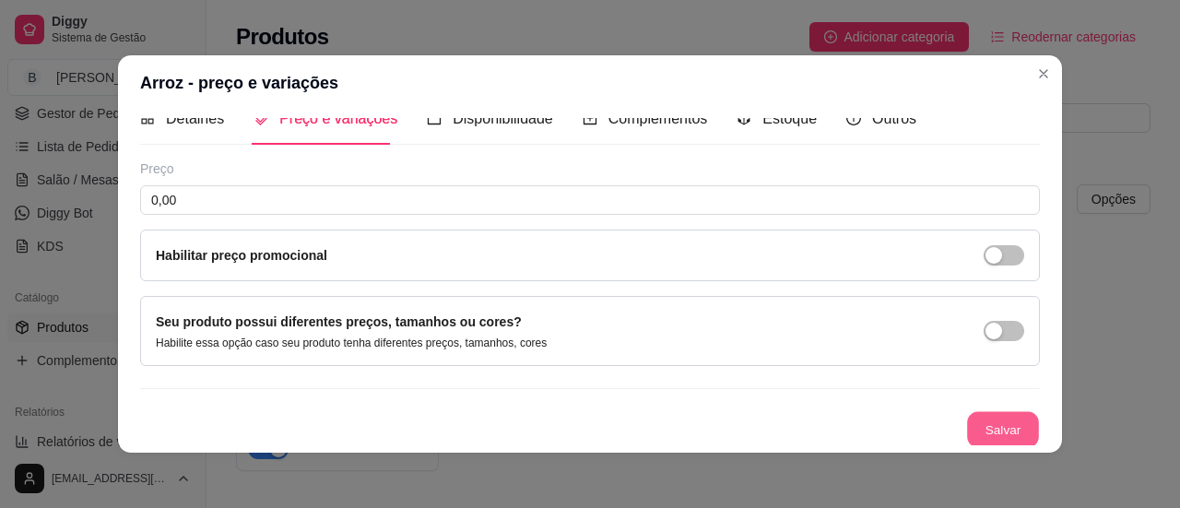
click at [975, 429] on button "Salvar" at bounding box center [1003, 430] width 72 height 36
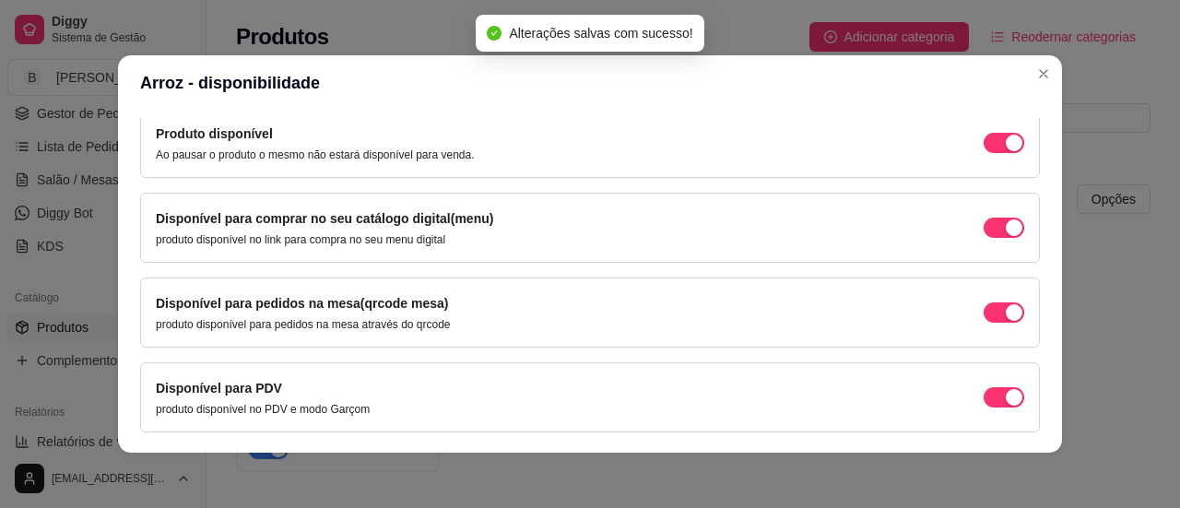
scroll to position [247, 0]
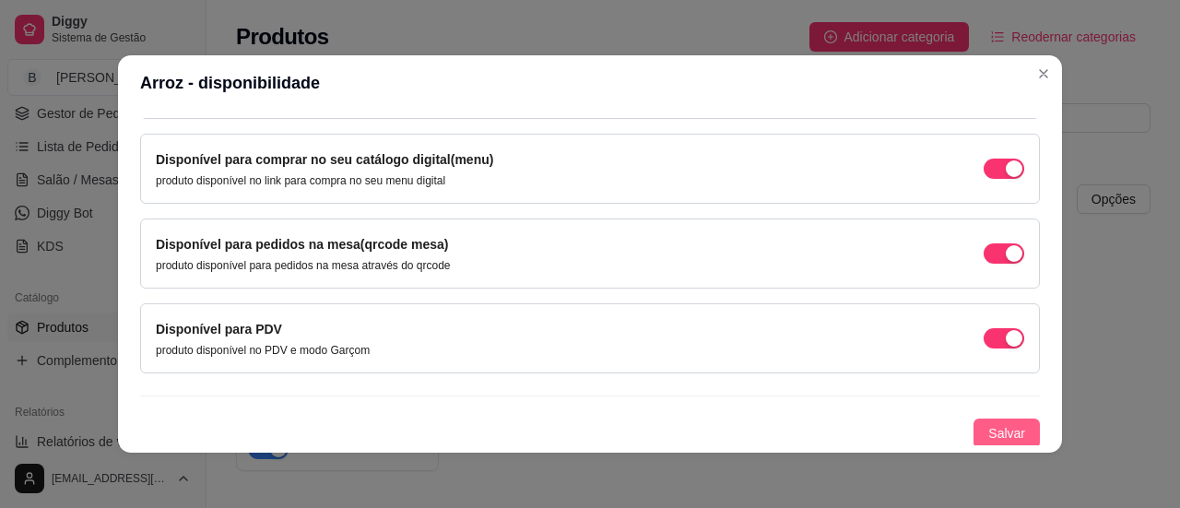
click at [1008, 431] on button "Salvar" at bounding box center [1007, 434] width 66 height 30
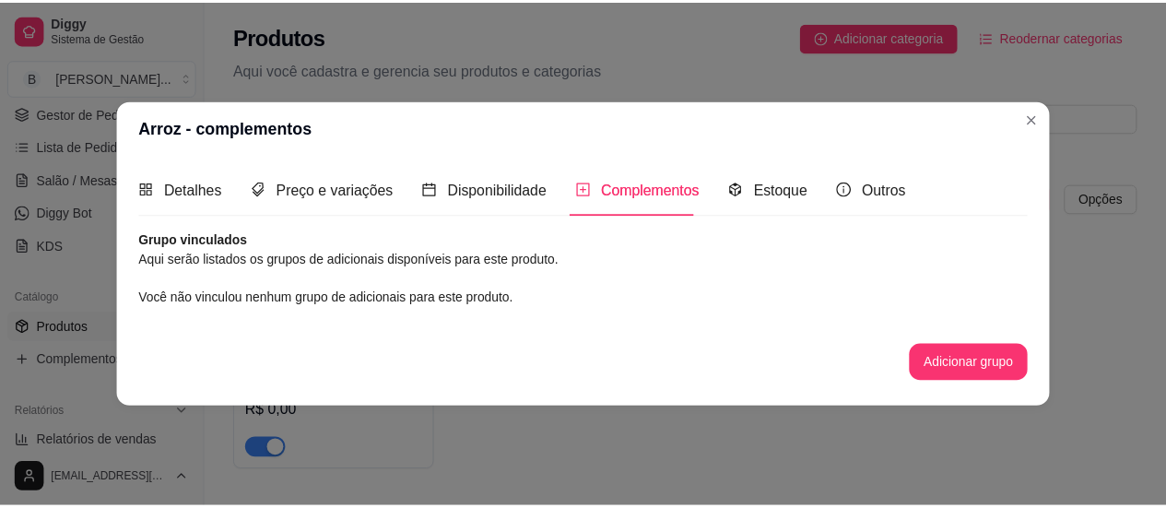
scroll to position [0, 0]
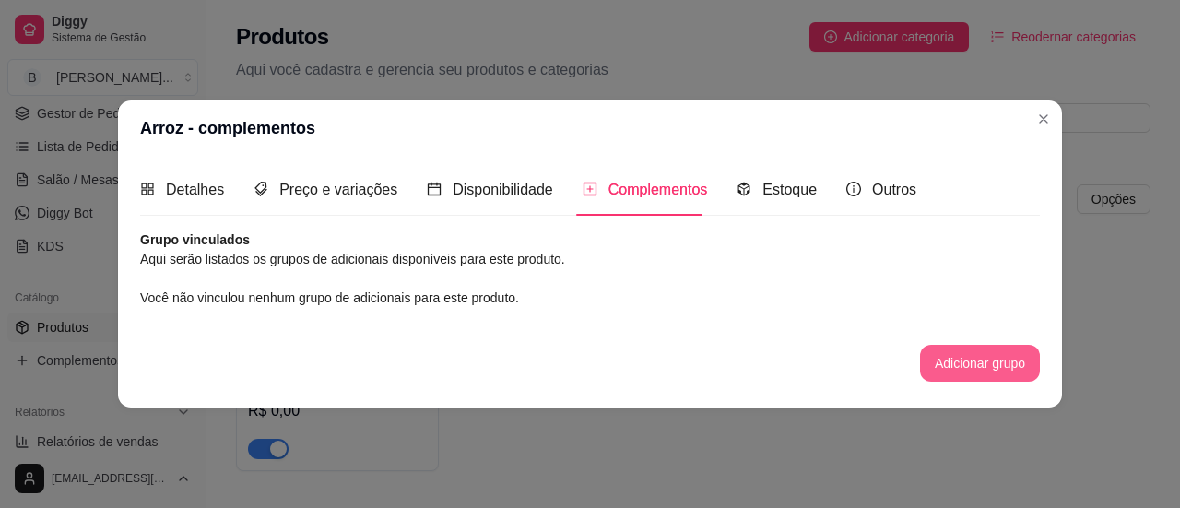
click at [977, 372] on button "Adicionar grupo" at bounding box center [980, 363] width 120 height 37
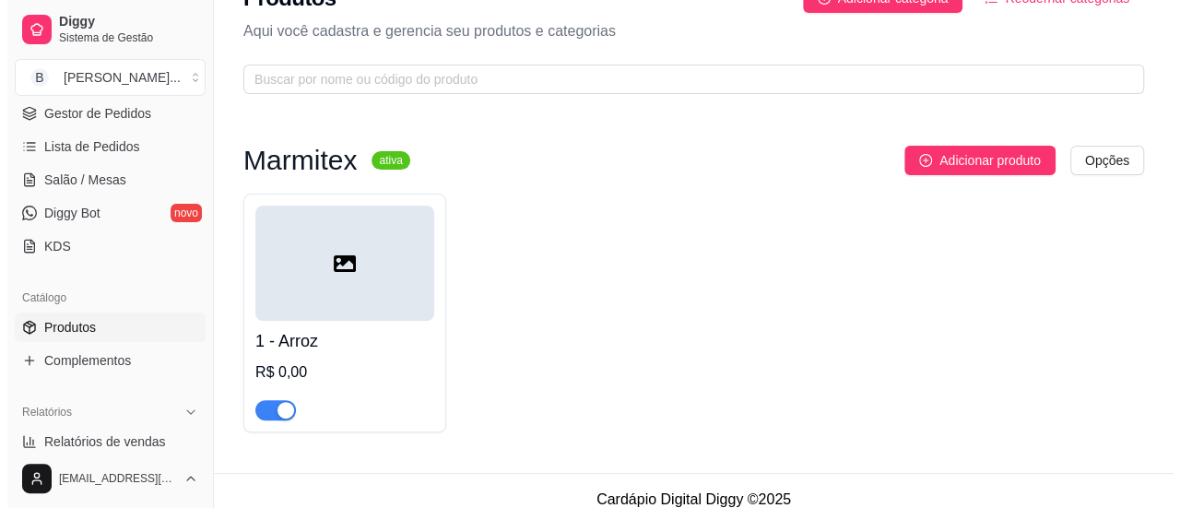
scroll to position [55, 0]
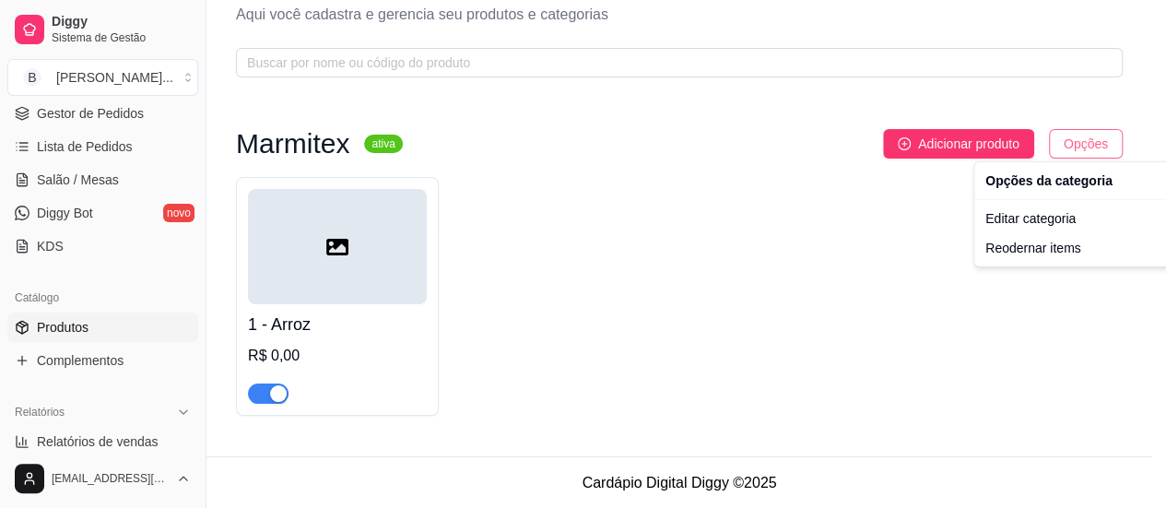
click at [1106, 138] on html "Diggy Sistema de Gestão B Bel Marmitari ... Loja aberta Período gratuito até 14…" at bounding box center [583, 199] width 1166 height 508
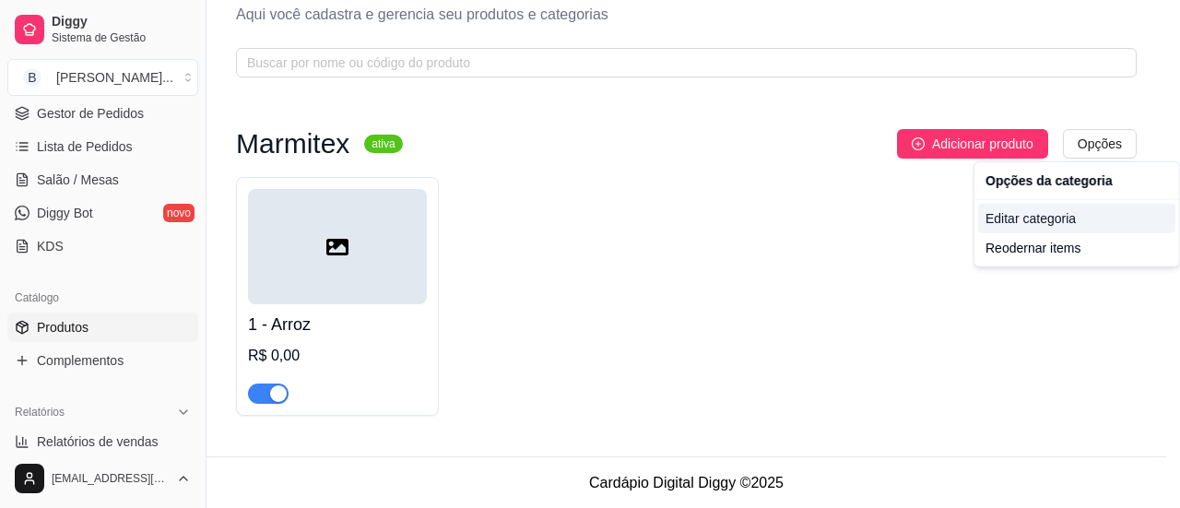
click at [1041, 224] on div "Editar categoria" at bounding box center [1076, 219] width 197 height 30
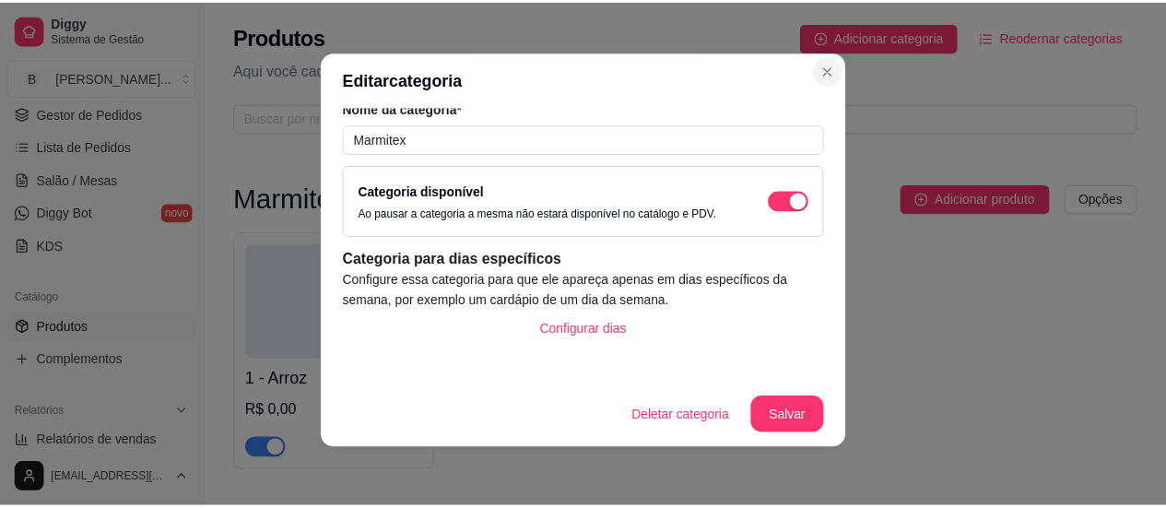
scroll to position [23, 0]
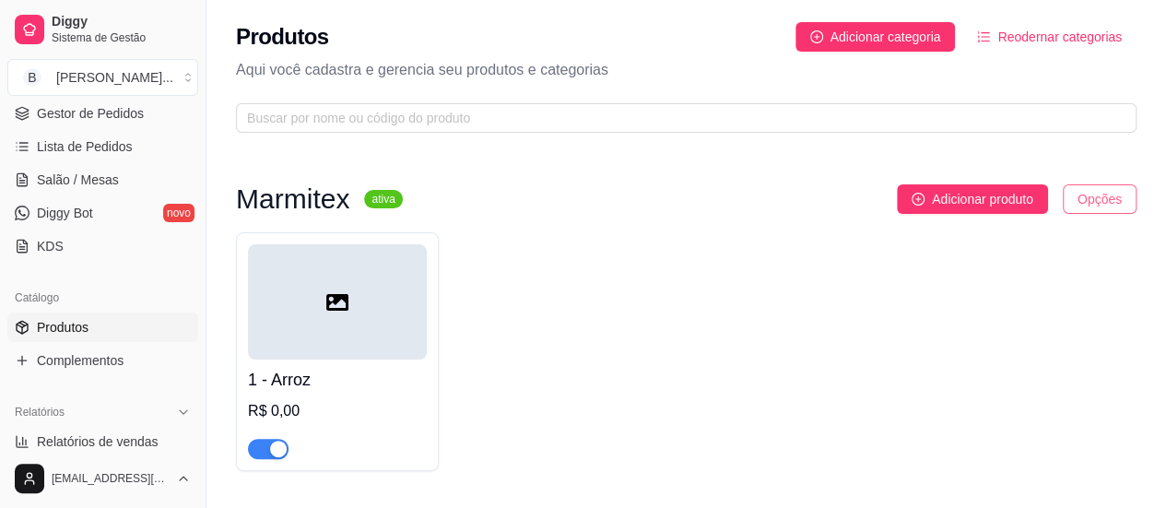
click at [1099, 198] on html "Diggy Sistema de Gestão B Bel Marmitari ... Loja aberta Período gratuito até 14…" at bounding box center [583, 254] width 1166 height 508
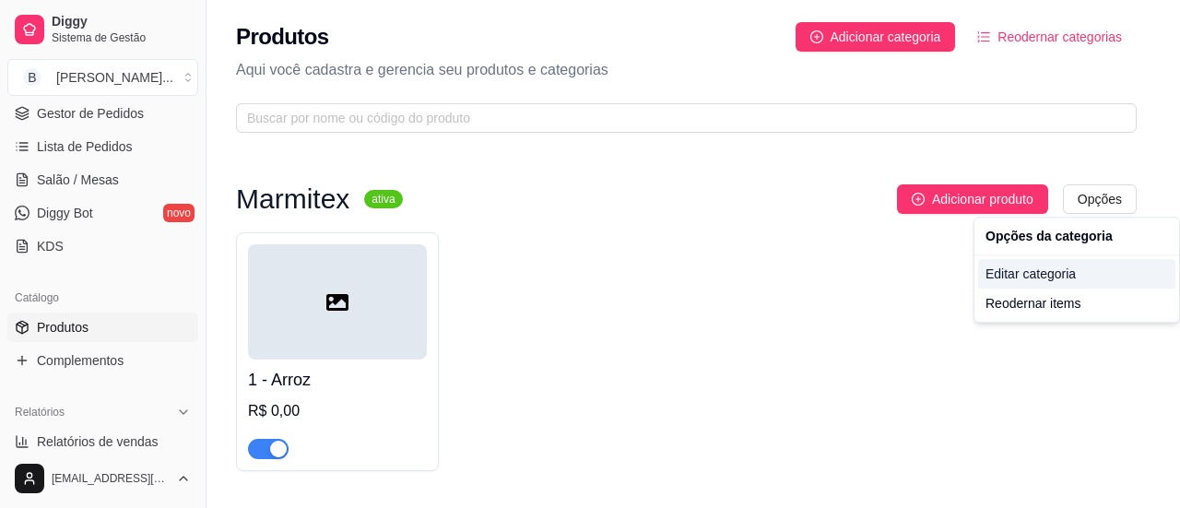
click at [1035, 274] on div "Editar categoria" at bounding box center [1076, 274] width 197 height 30
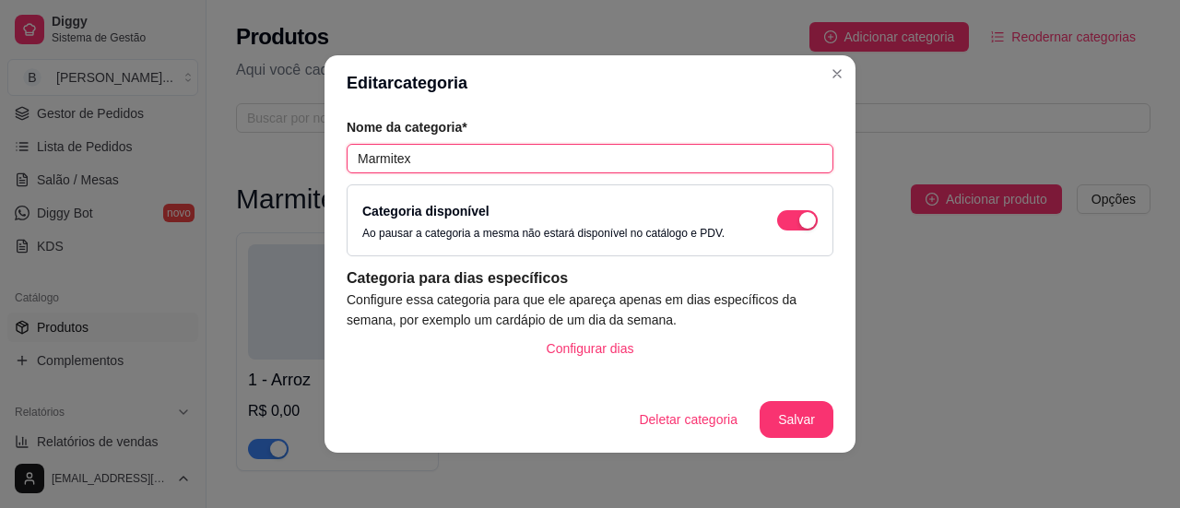
click at [456, 163] on input "Marmitex" at bounding box center [590, 159] width 487 height 30
type input "Marmitex Grande"
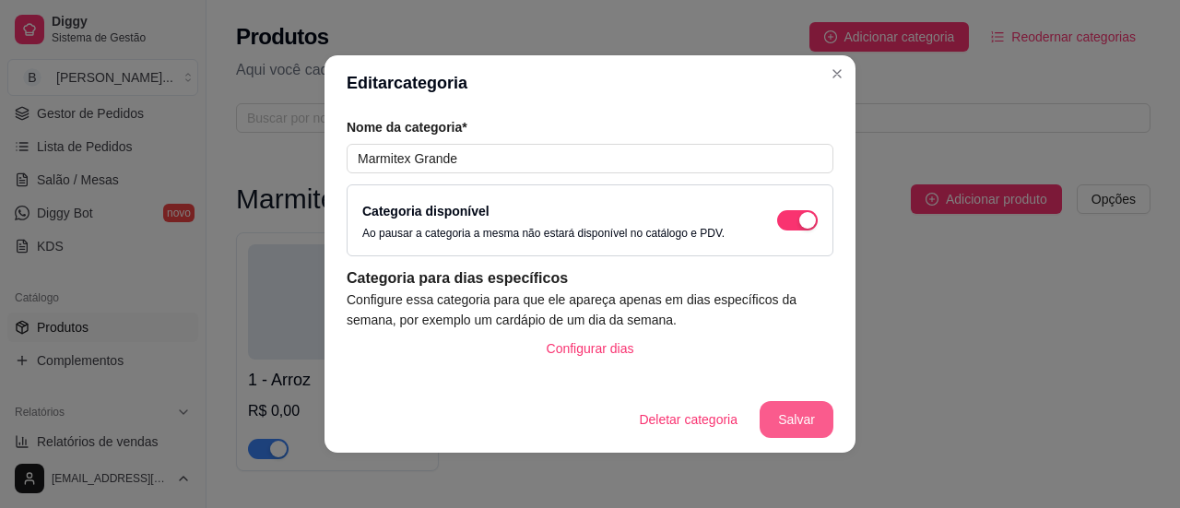
click at [783, 423] on button "Salvar" at bounding box center [797, 419] width 74 height 37
click at [781, 414] on button "Salvar" at bounding box center [797, 420] width 72 height 36
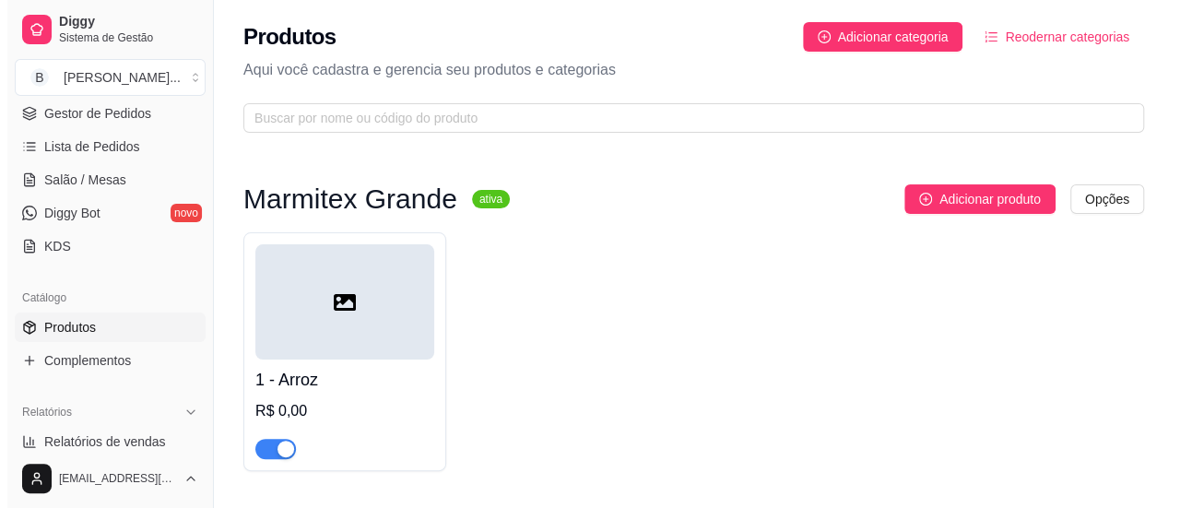
scroll to position [55, 0]
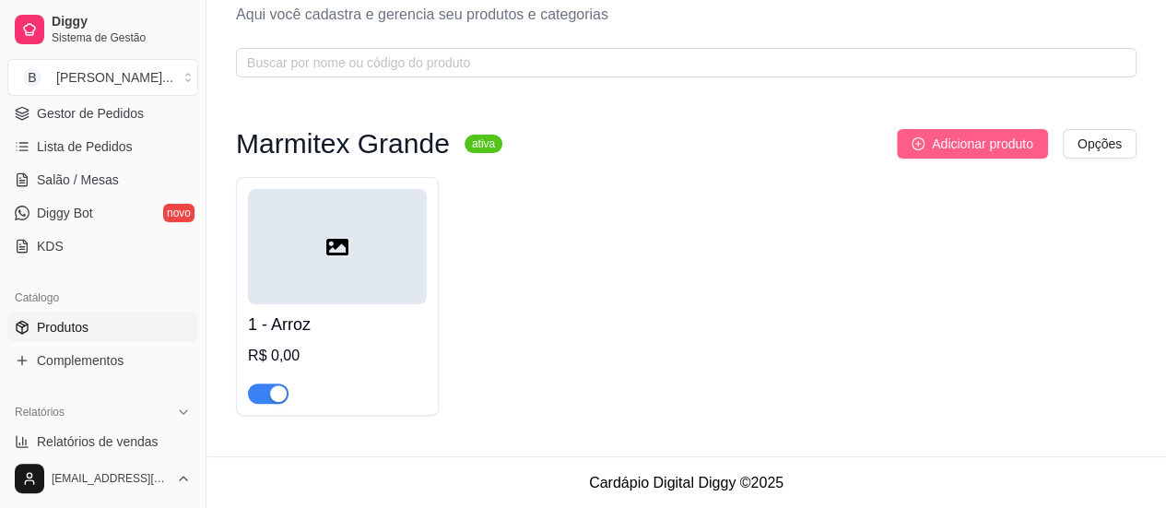
click at [953, 146] on span "Adicionar produto" at bounding box center [982, 144] width 101 height 20
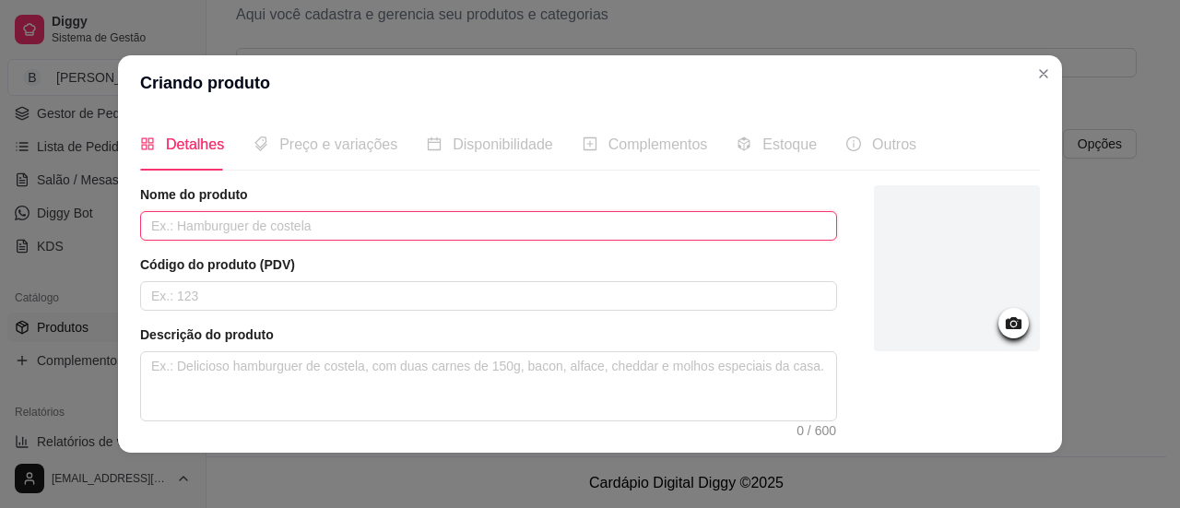
click at [350, 223] on input "text" at bounding box center [488, 226] width 697 height 30
type input "f"
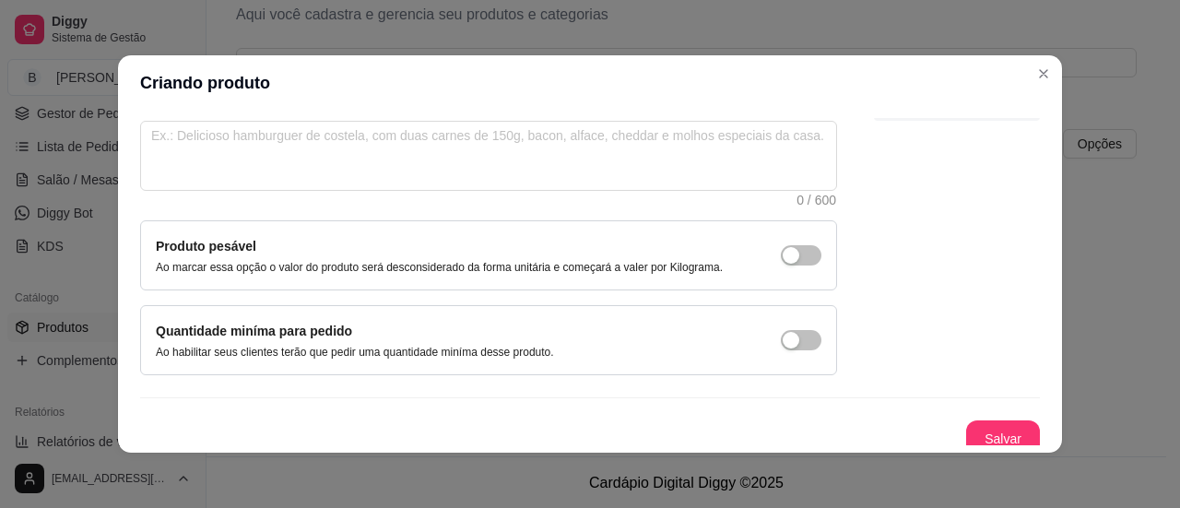
scroll to position [239, 0]
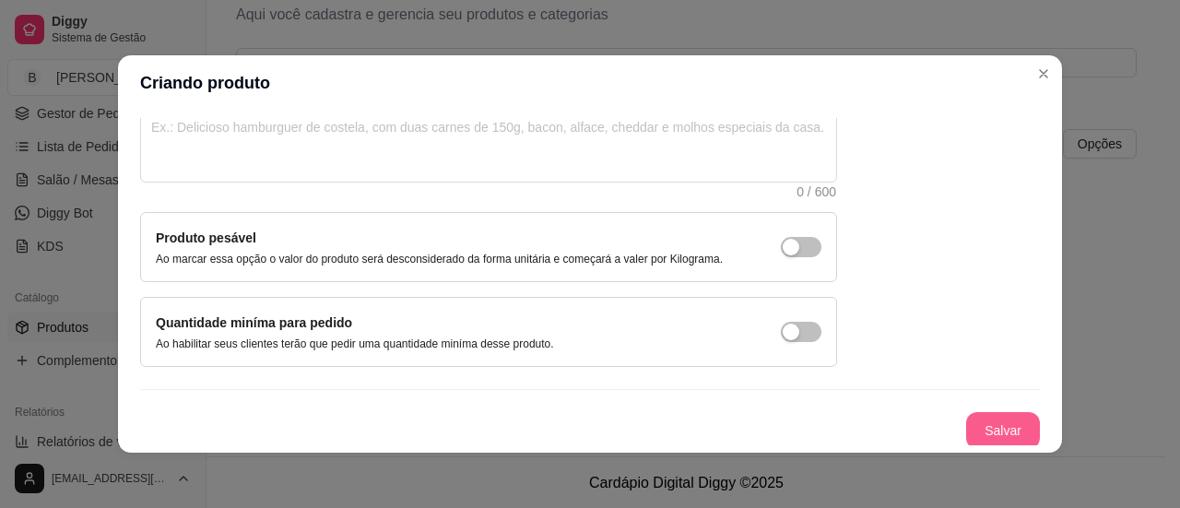
type input "Feijão"
click at [981, 426] on button "Salvar" at bounding box center [1003, 430] width 74 height 37
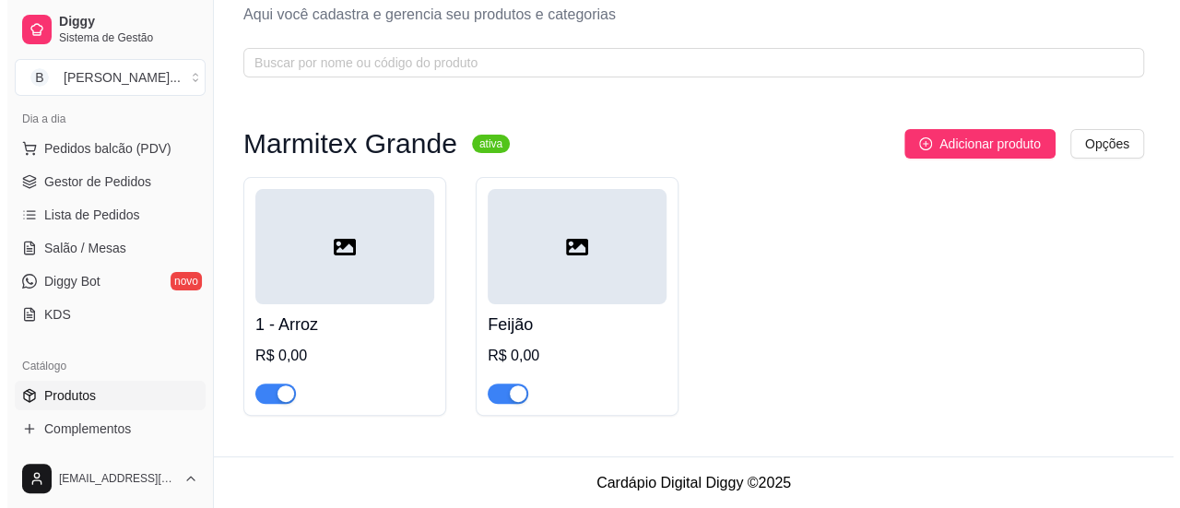
scroll to position [0, 0]
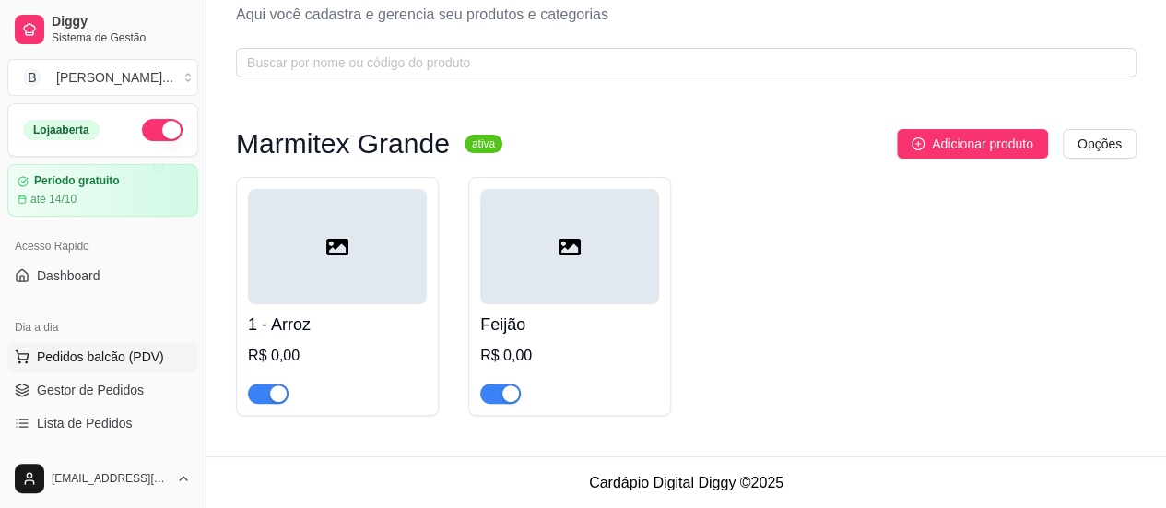
click at [68, 359] on span "Pedidos balcão (PDV)" at bounding box center [100, 357] width 127 height 18
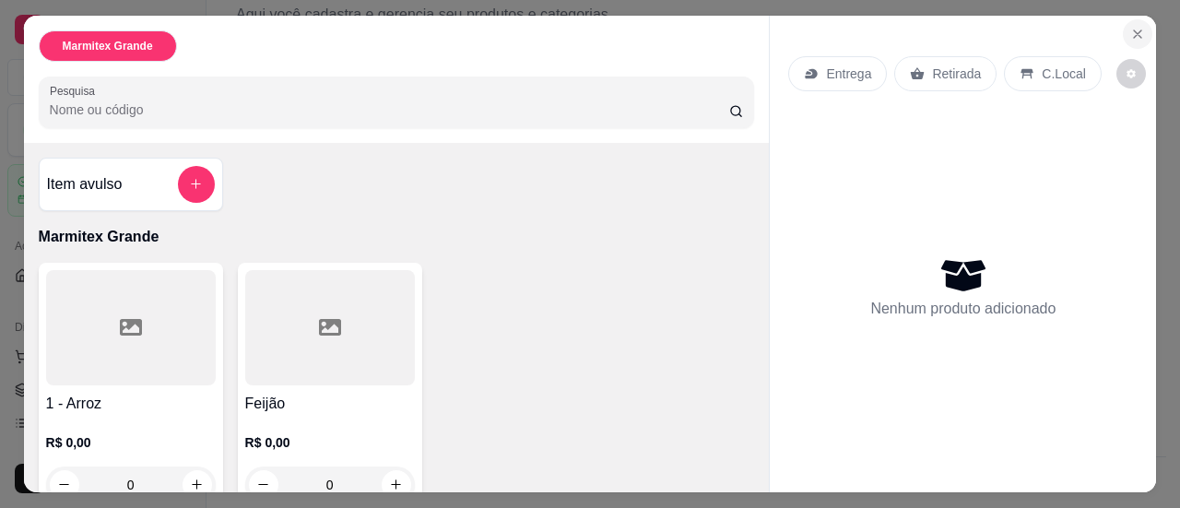
click at [1134, 30] on icon "Close" at bounding box center [1137, 33] width 7 height 7
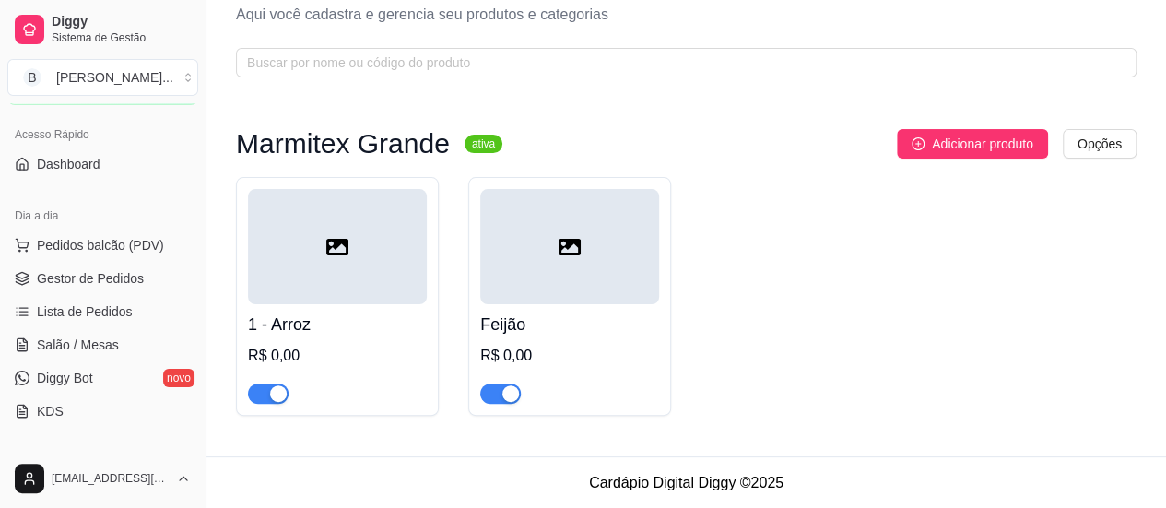
scroll to position [277, 0]
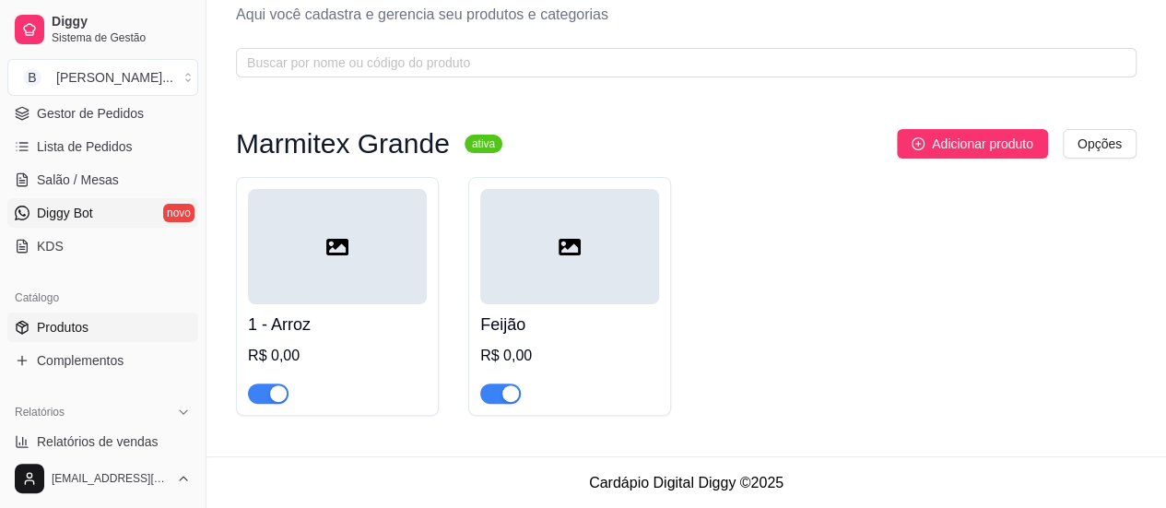
click at [72, 211] on span "Diggy Bot" at bounding box center [65, 213] width 56 height 18
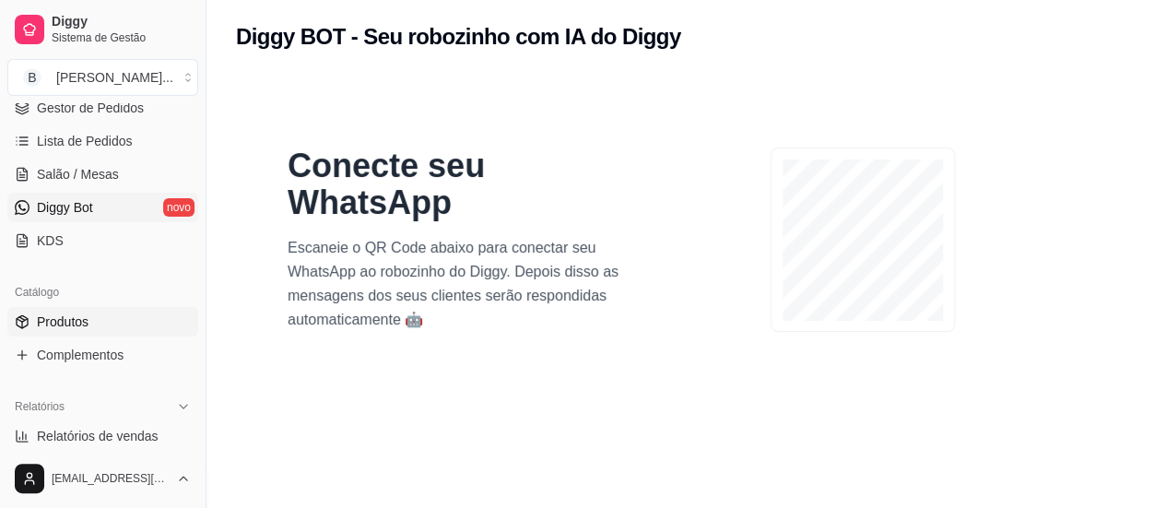
scroll to position [369, 0]
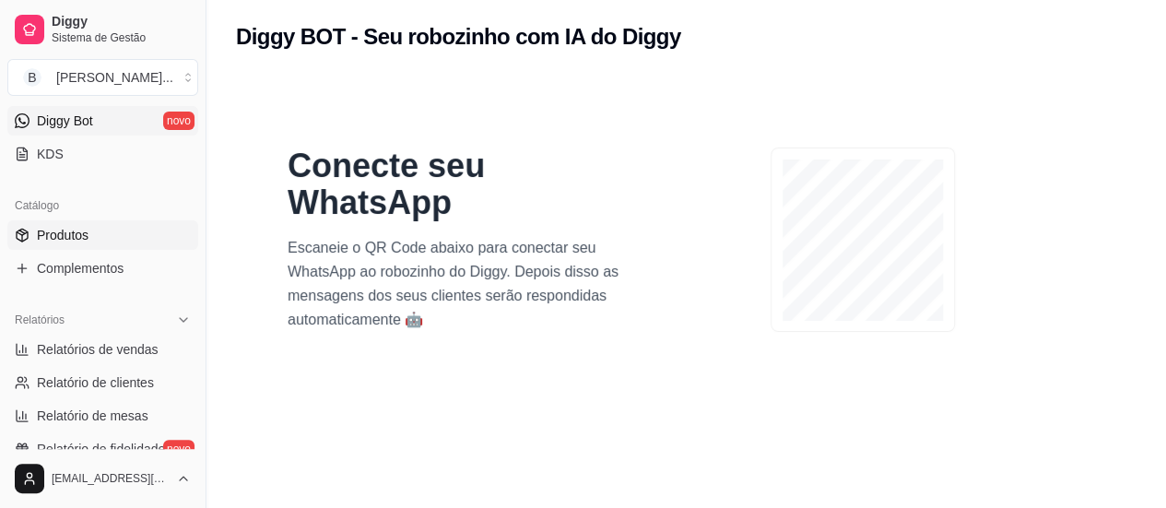
click at [84, 228] on span "Produtos" at bounding box center [63, 235] width 52 height 18
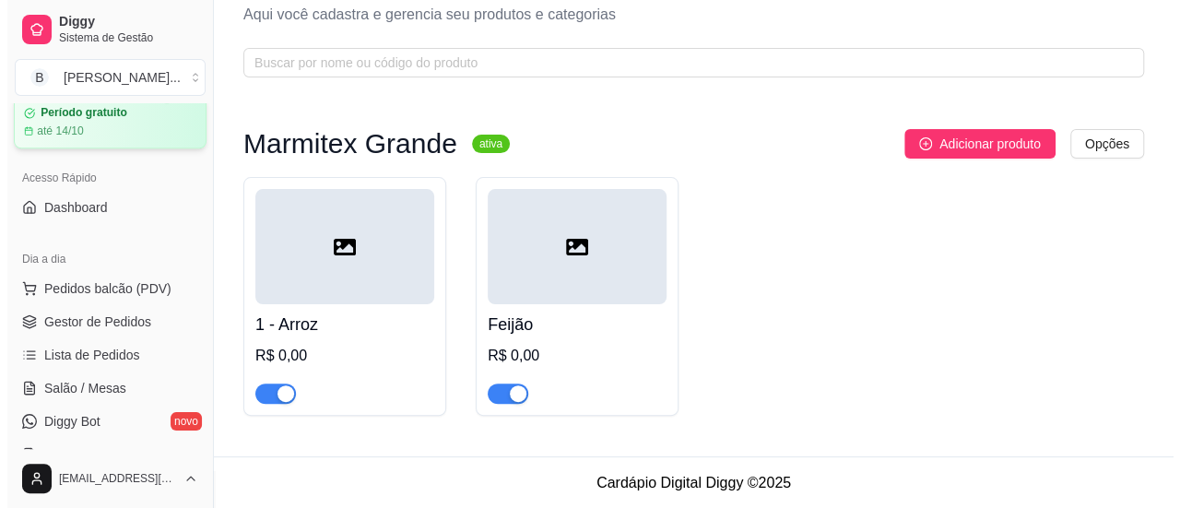
scroll to position [92, 0]
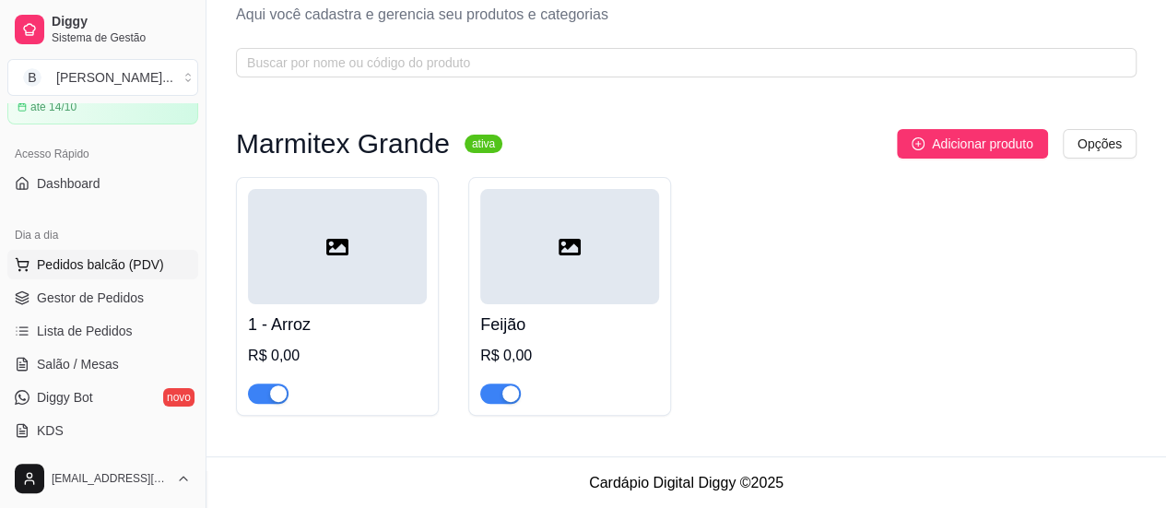
click at [116, 266] on span "Pedidos balcão (PDV)" at bounding box center [100, 264] width 127 height 18
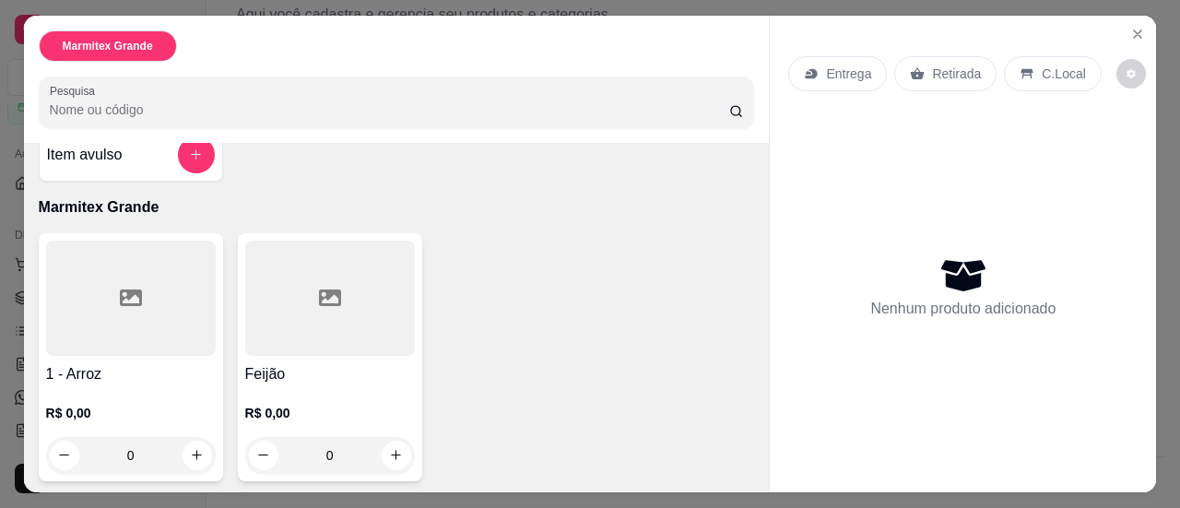
scroll to position [30, 0]
click at [192, 440] on button "increase-product-quantity" at bounding box center [197, 454] width 29 height 29
type input "1"
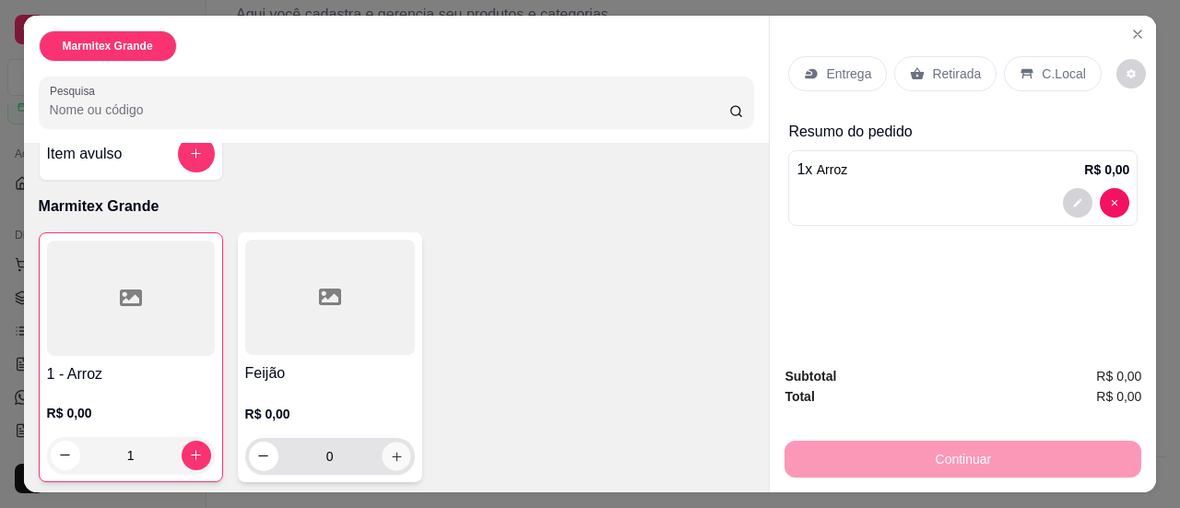
click at [389, 449] on icon "increase-product-quantity" at bounding box center [396, 456] width 14 height 14
type input "1"
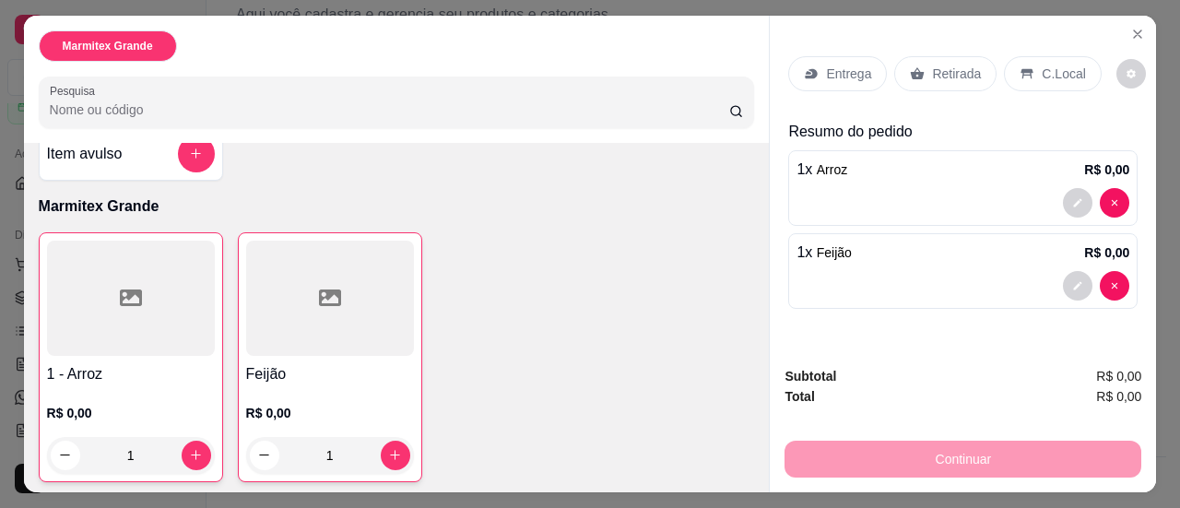
click at [830, 67] on p "Entrega" at bounding box center [848, 74] width 45 height 18
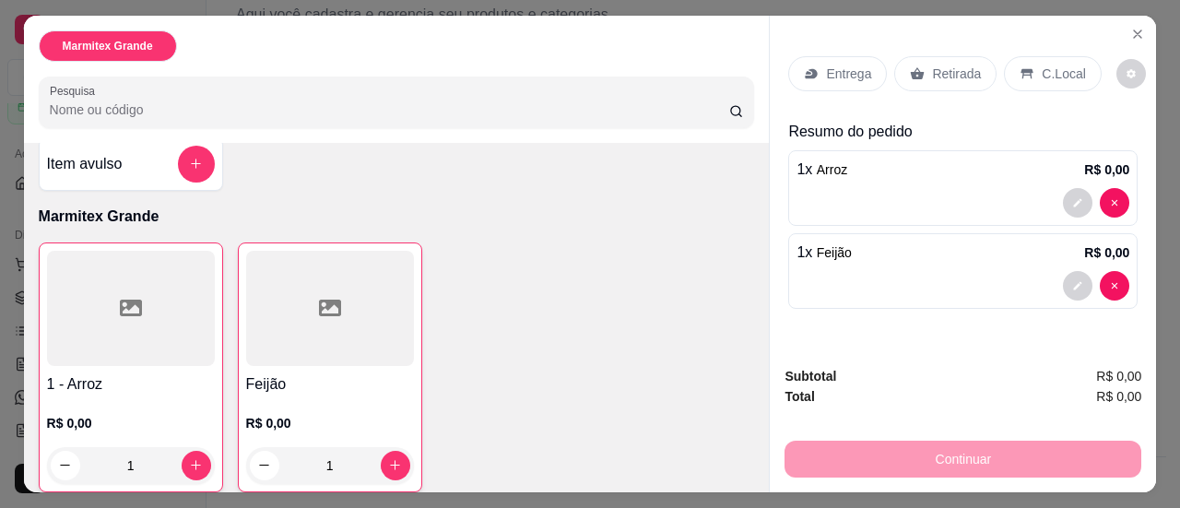
scroll to position [0, 0]
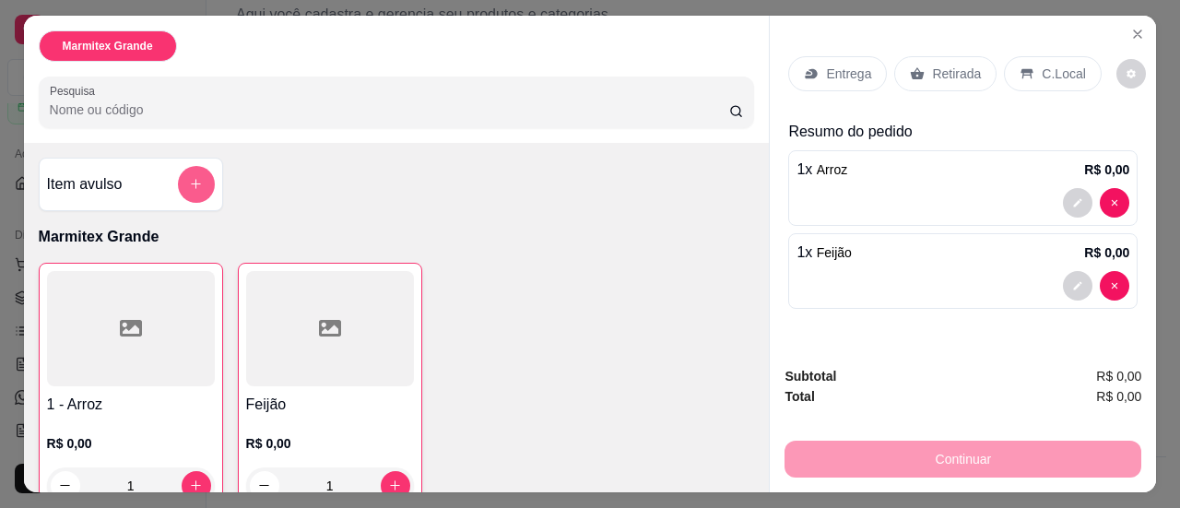
click at [189, 177] on icon "add-separate-item" at bounding box center [196, 184] width 14 height 14
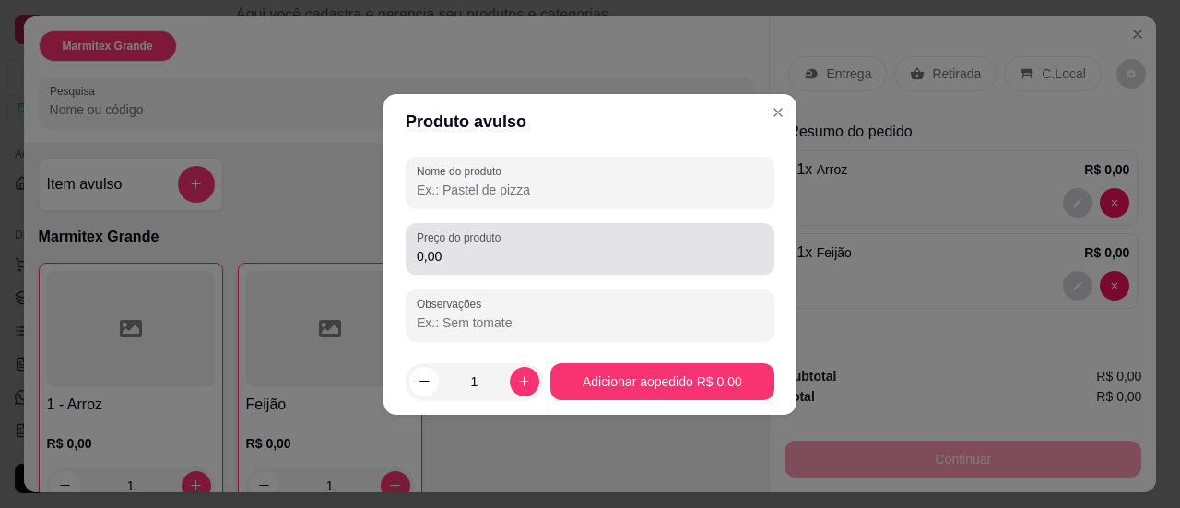
click at [451, 257] on input "0,00" at bounding box center [590, 256] width 347 height 18
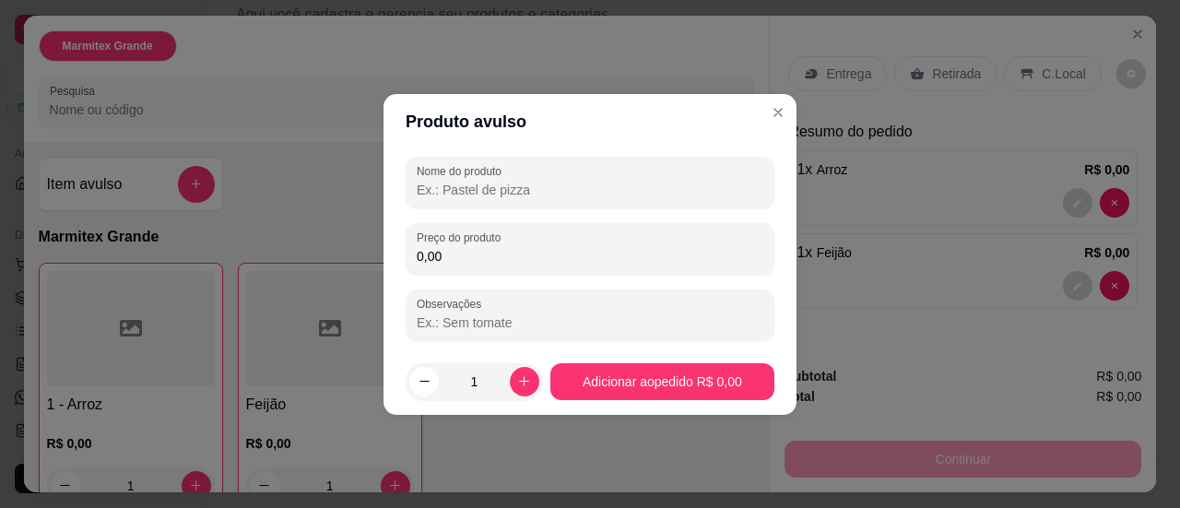
click at [451, 257] on input "0,00" at bounding box center [590, 256] width 347 height 18
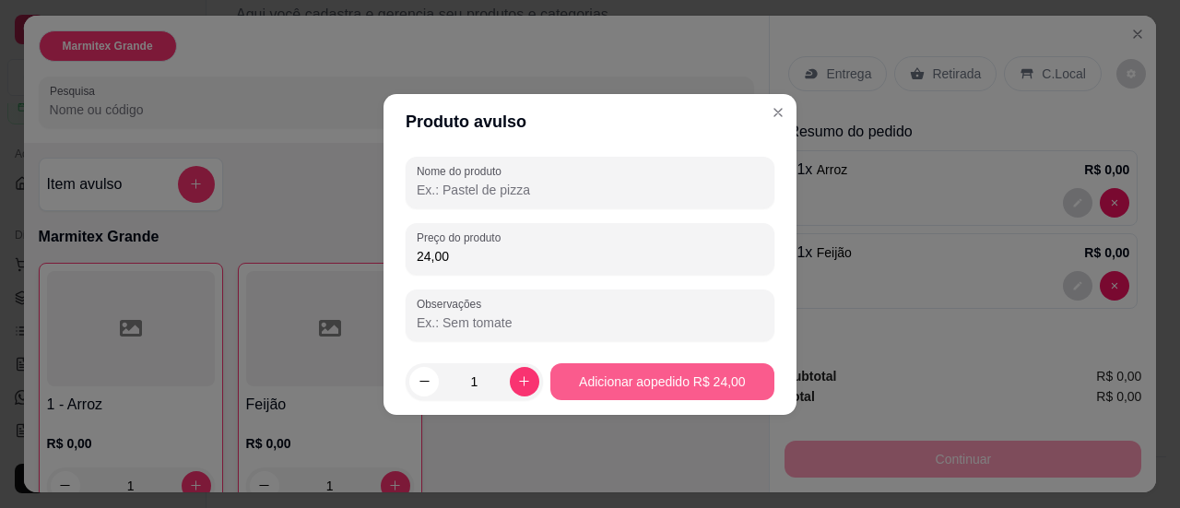
type input "24,00"
click at [687, 380] on button "Adicionar ao pedido R$ 24,00" at bounding box center [662, 381] width 224 height 37
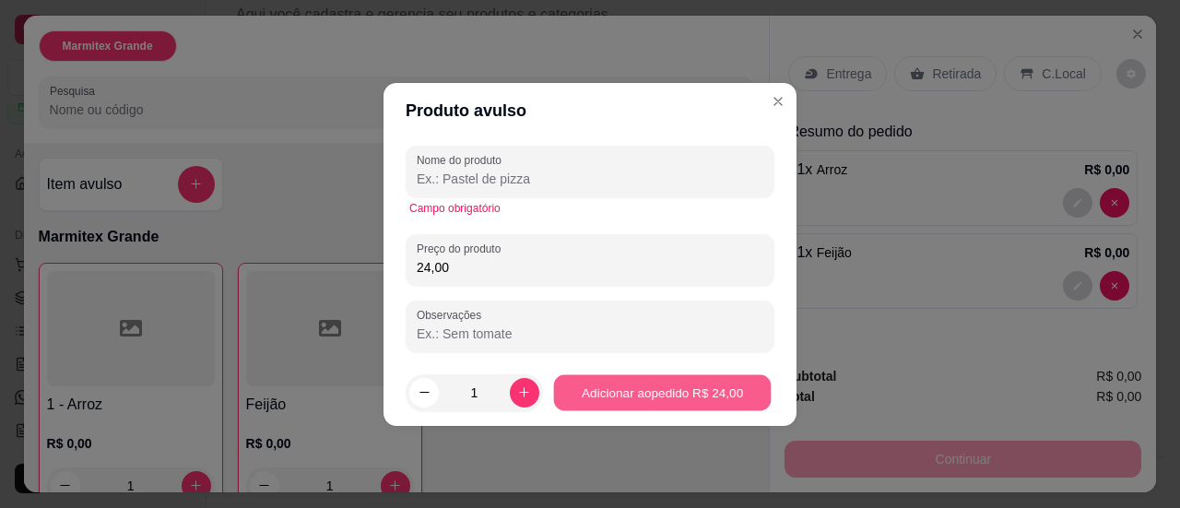
click at [682, 395] on button "Adicionar ao pedido R$ 24,00" at bounding box center [662, 392] width 218 height 36
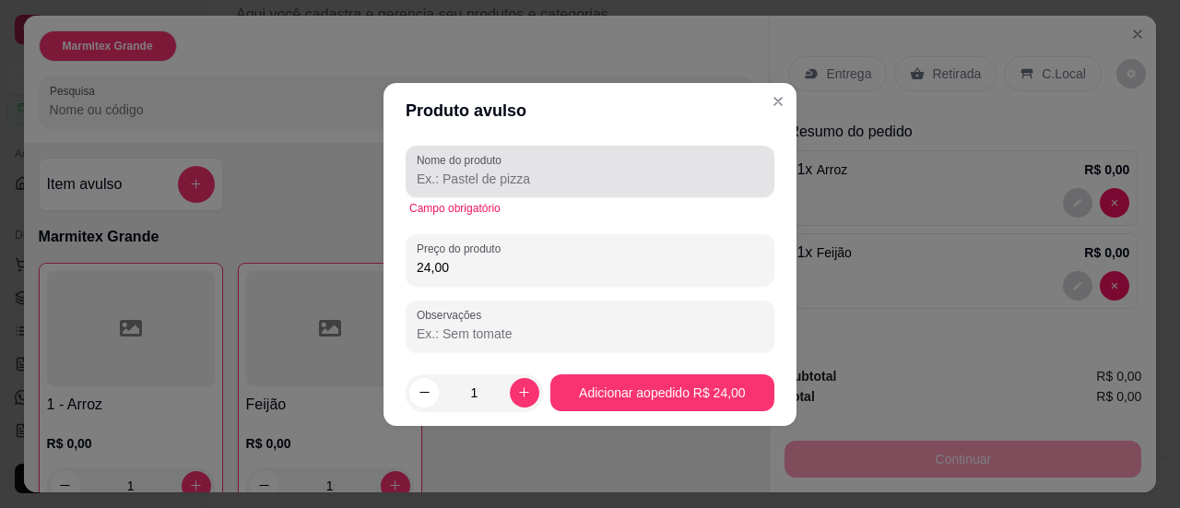
click at [483, 171] on input "Nome do produto" at bounding box center [590, 179] width 347 height 18
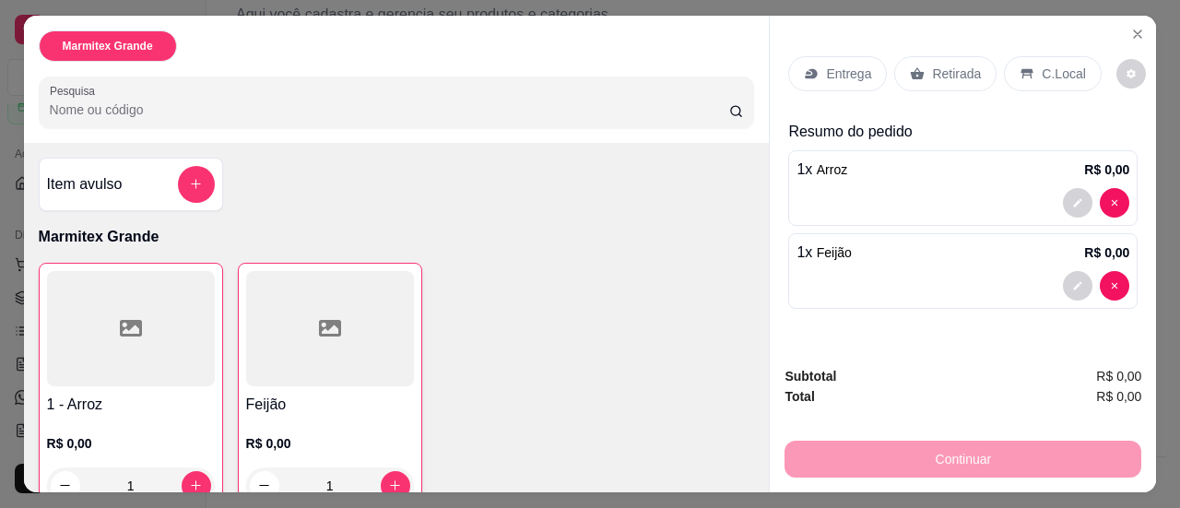
click at [122, 39] on p "Marmitex Grande" at bounding box center [108, 46] width 90 height 15
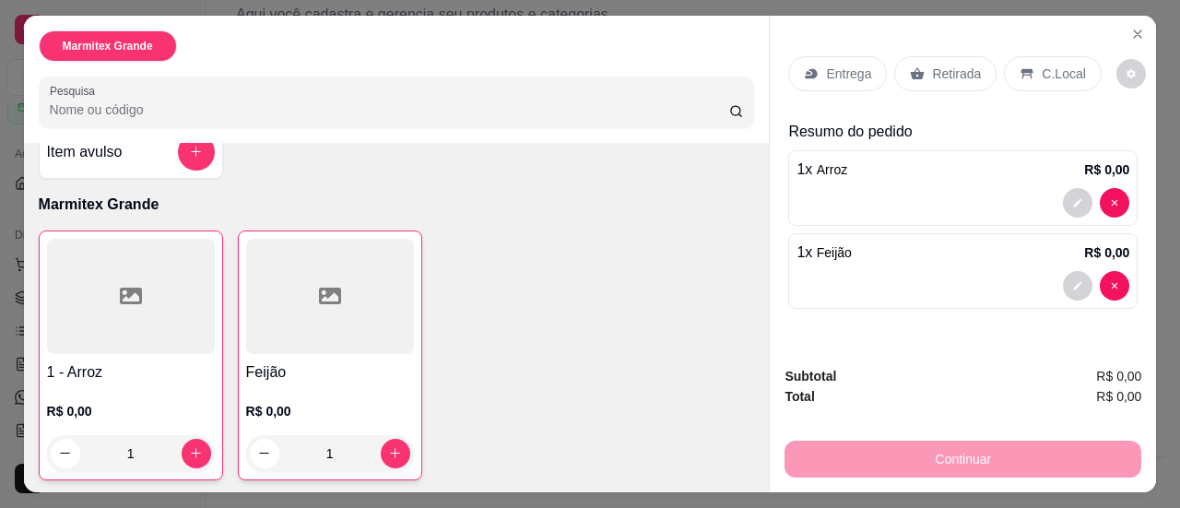
click at [125, 30] on div "Marmitex Grande" at bounding box center [108, 45] width 138 height 31
click at [1134, 30] on icon "Close" at bounding box center [1137, 33] width 7 height 7
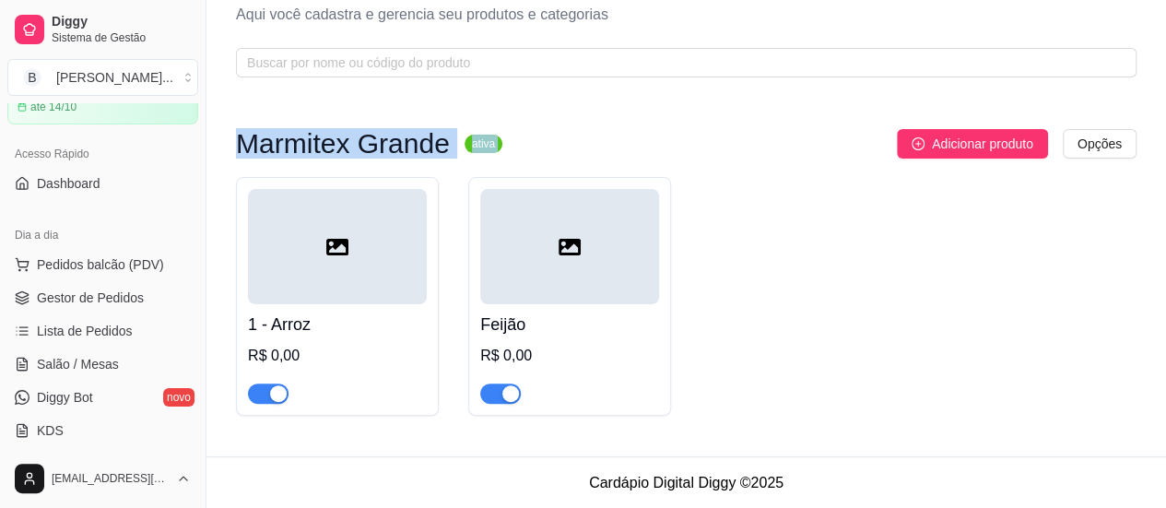
drag, startPoint x: 238, startPoint y: 138, endPoint x: 607, endPoint y: 145, distance: 368.9
click at [583, 144] on div "Marmitex Grande ativa Adicionar produto Opções" at bounding box center [686, 144] width 901 height 30
click at [624, 141] on div "Adicionar produto Opções" at bounding box center [827, 144] width 620 height 30
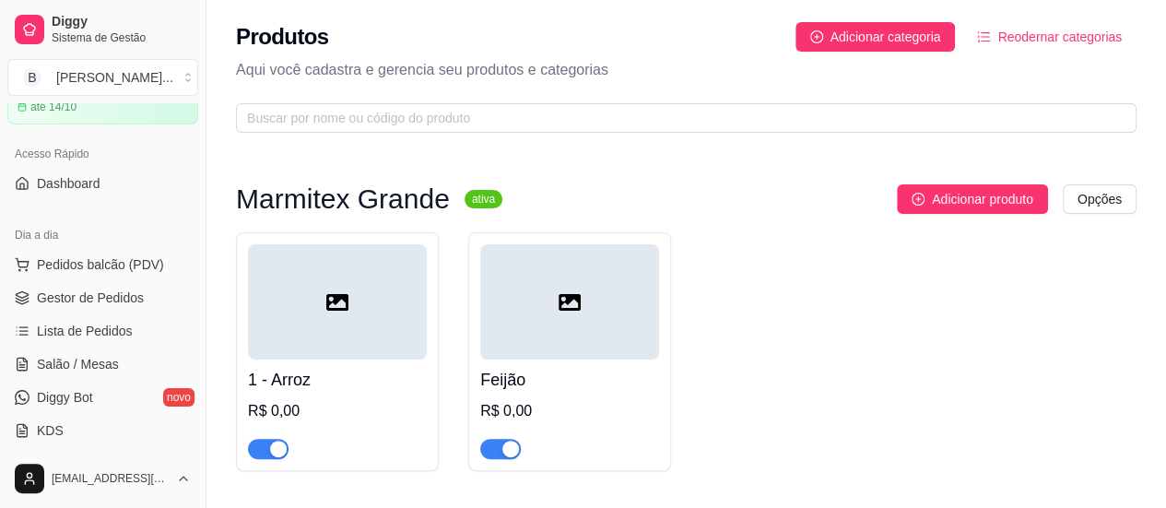
click at [278, 431] on div at bounding box center [337, 440] width 179 height 37
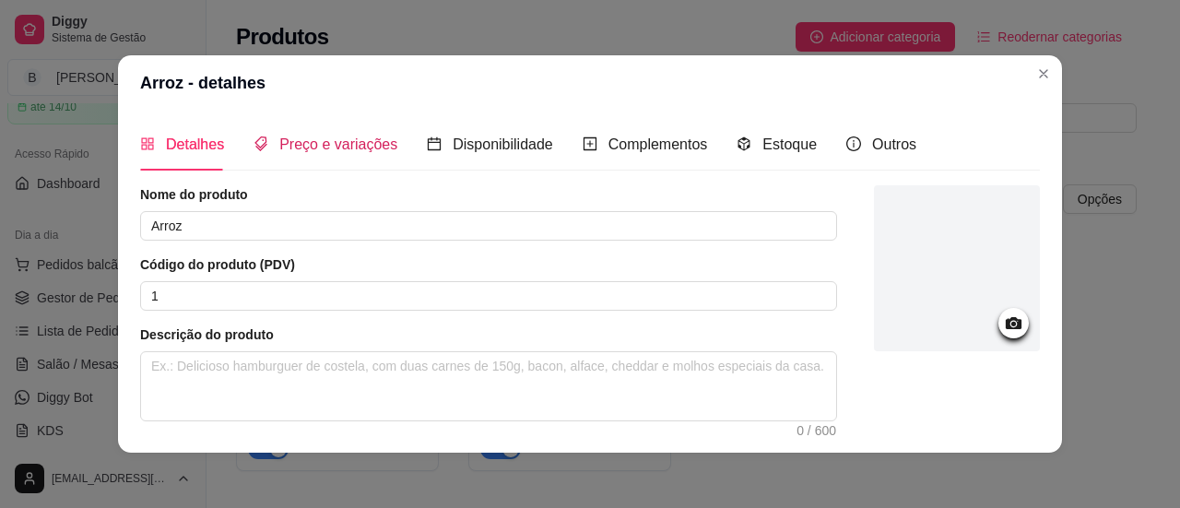
click at [330, 137] on span "Preço e variações" at bounding box center [338, 144] width 118 height 16
